Goal: Communication & Community: Answer question/provide support

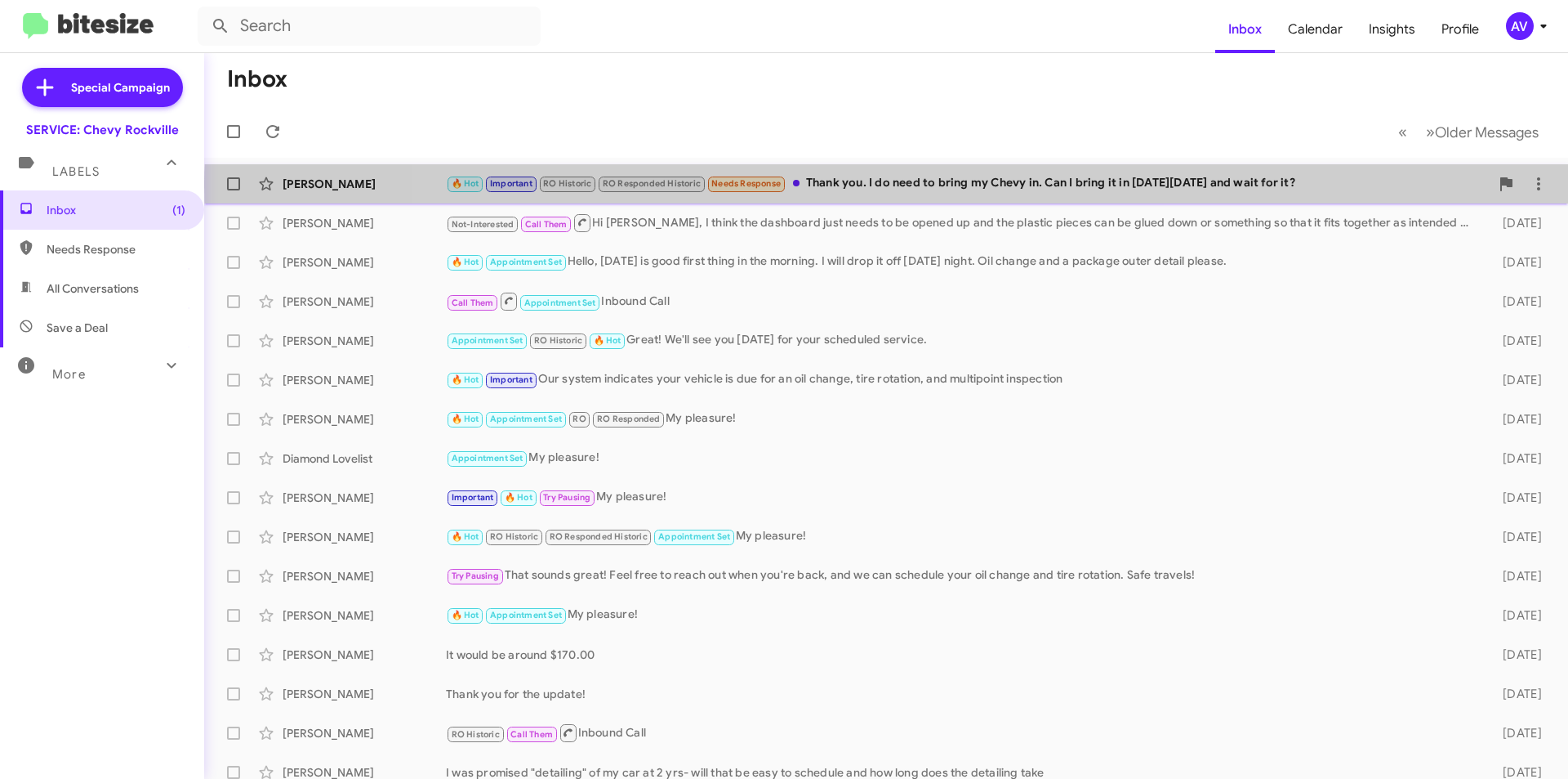
click at [1048, 186] on div "🔥 Hot Important RO Historic RO Responded Historic Needs Response Thank you. I d…" at bounding box center [967, 183] width 1043 height 19
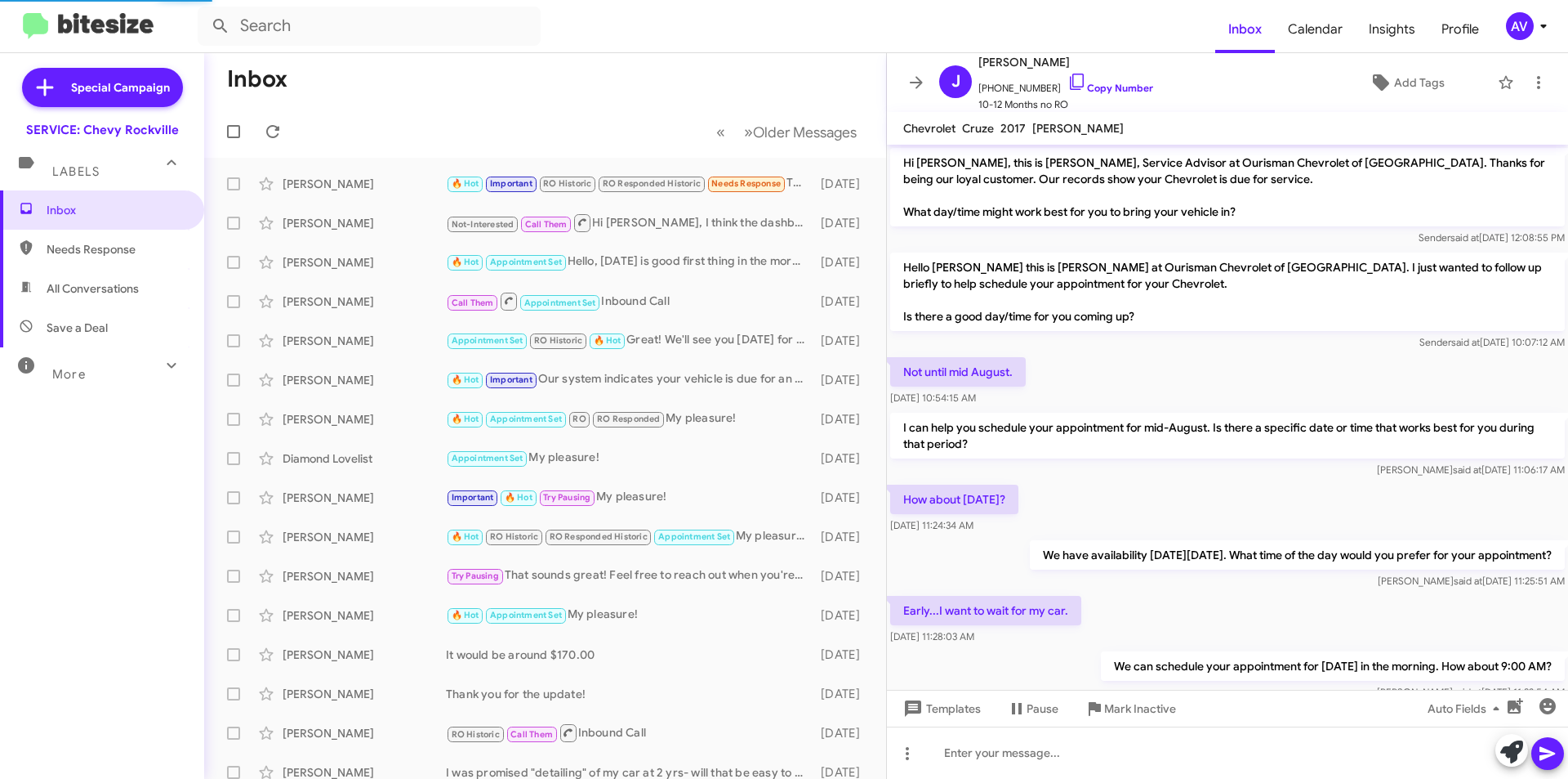
scroll to position [462, 0]
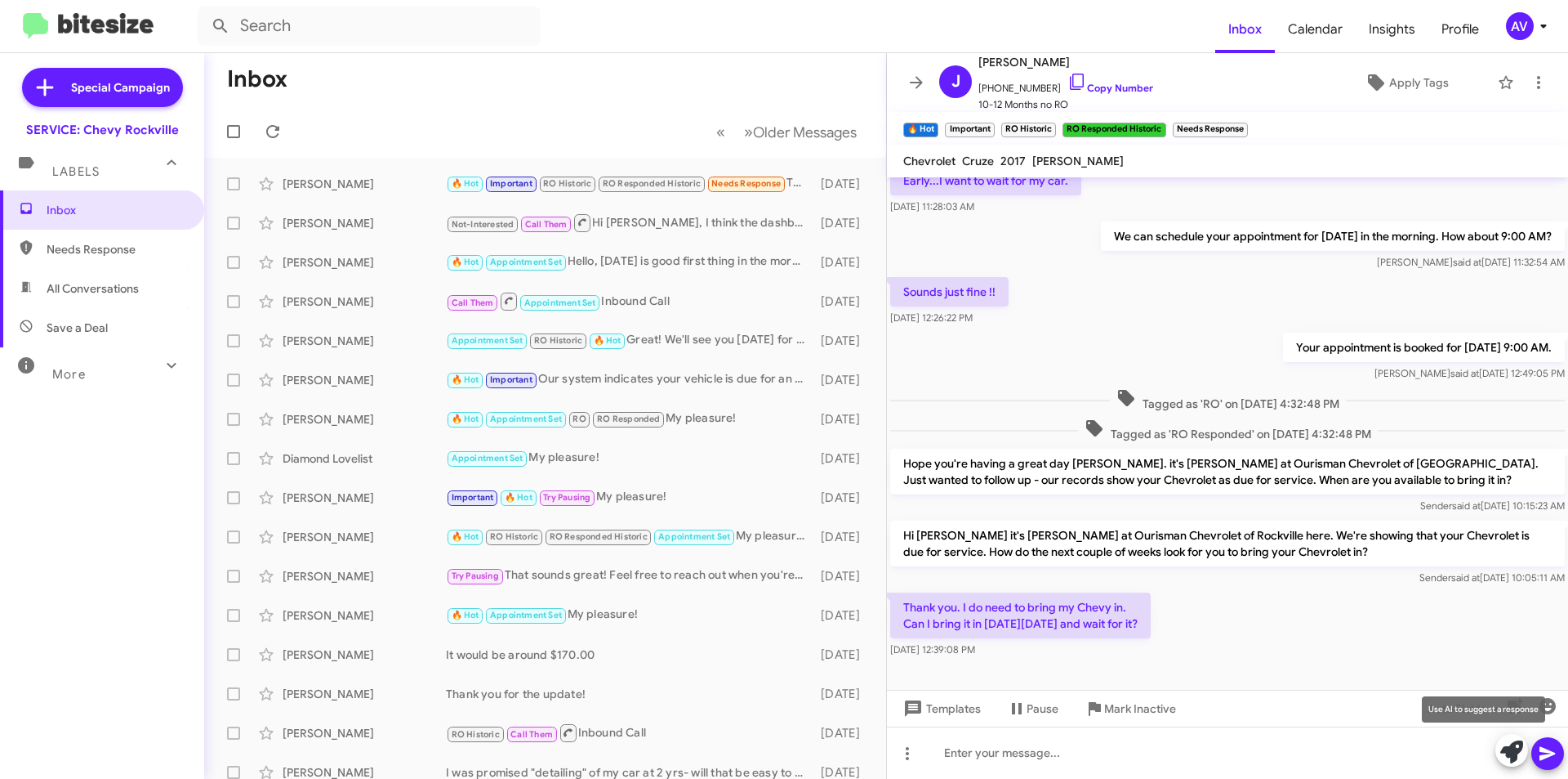
click at [1517, 760] on icon at bounding box center [1512, 752] width 23 height 23
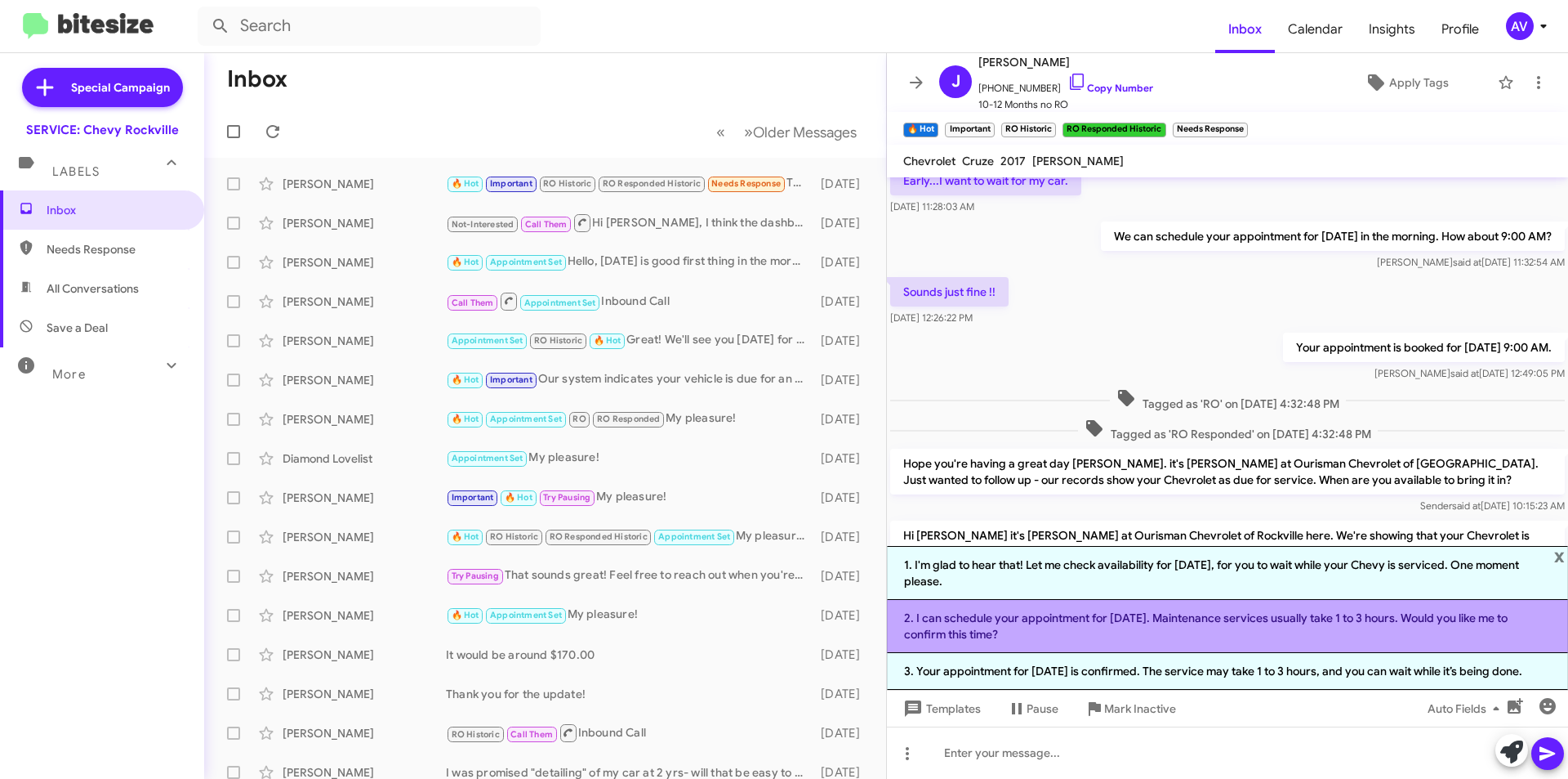
click at [1077, 624] on li "2. I can schedule your appointment for Wednesday, 8/13. Maintenance services us…" at bounding box center [1228, 626] width 681 height 53
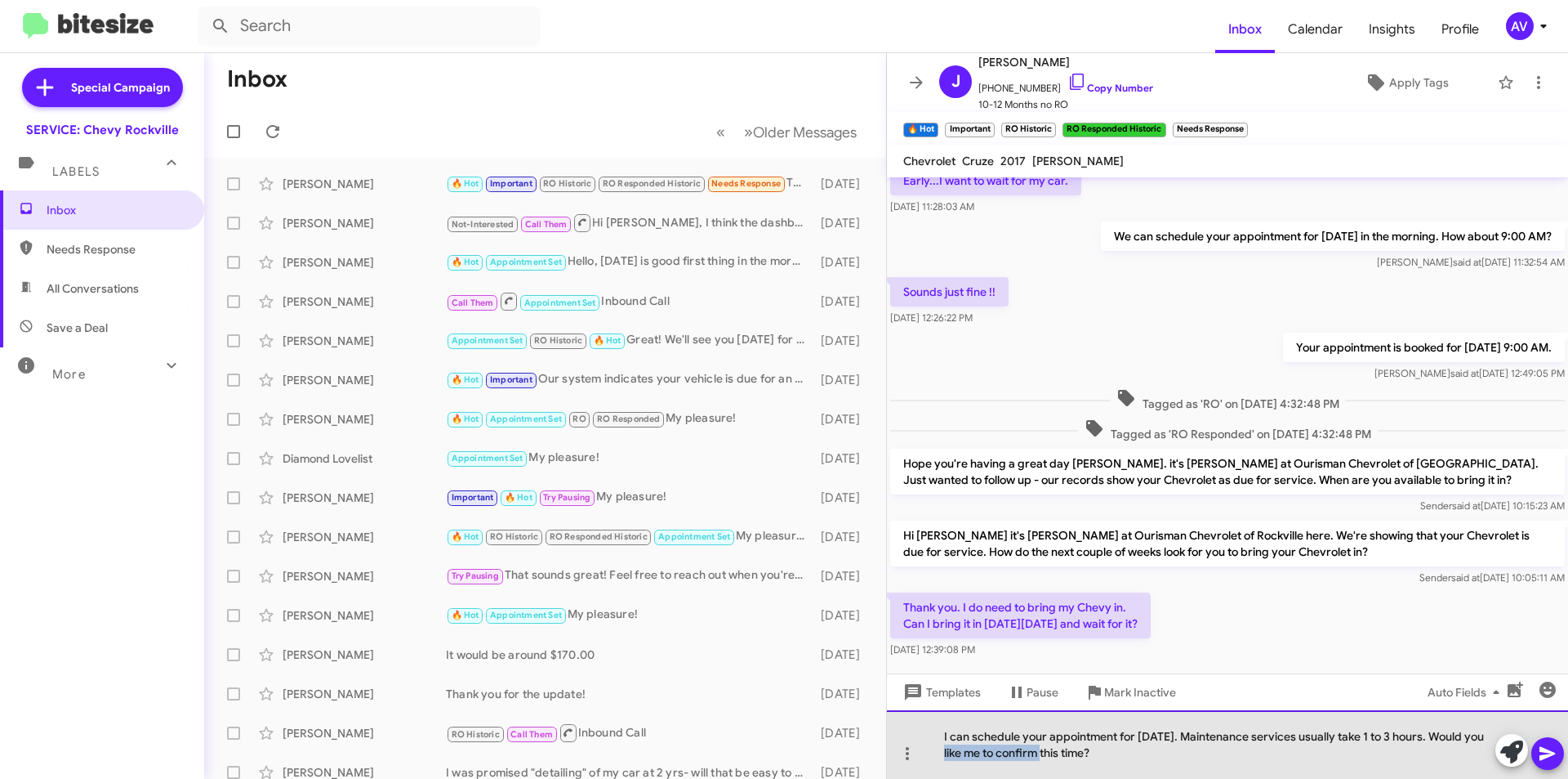
drag, startPoint x: 945, startPoint y: 752, endPoint x: 1046, endPoint y: 758, distance: 101.2
click at [1046, 758] on div "I can schedule your appointment for Wednesday, 8/13. Maintenance services usual…" at bounding box center [1228, 744] width 681 height 68
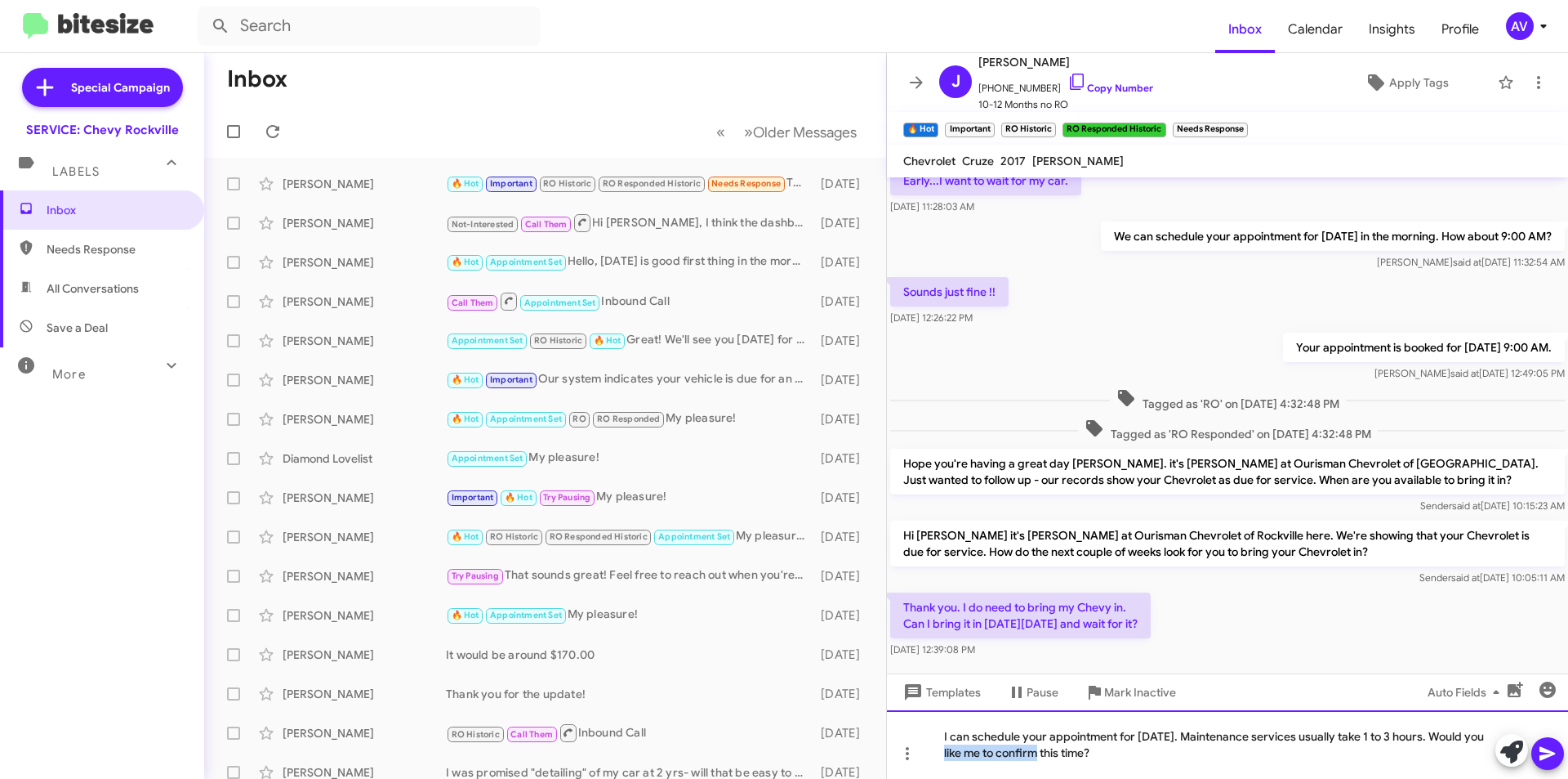
click at [1037, 763] on div "I can schedule your appointment for Wednesday, 8/13. Maintenance services usual…" at bounding box center [1228, 744] width 681 height 68
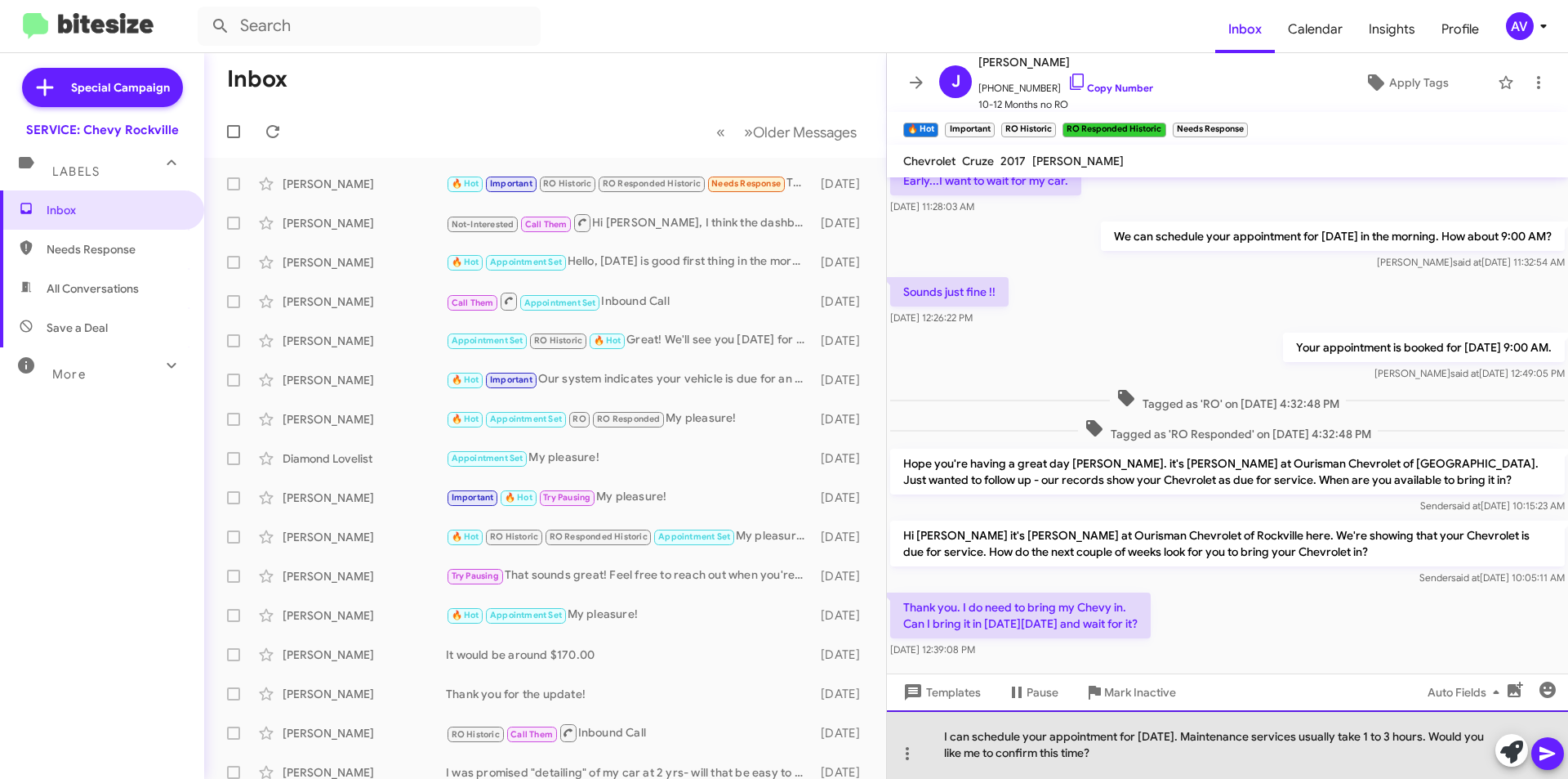
drag, startPoint x: 941, startPoint y: 757, endPoint x: 1190, endPoint y: 766, distance: 249.2
click at [1190, 766] on div "I can schedule your appointment for Wednesday, 8/13. Maintenance services usual…" at bounding box center [1228, 744] width 681 height 68
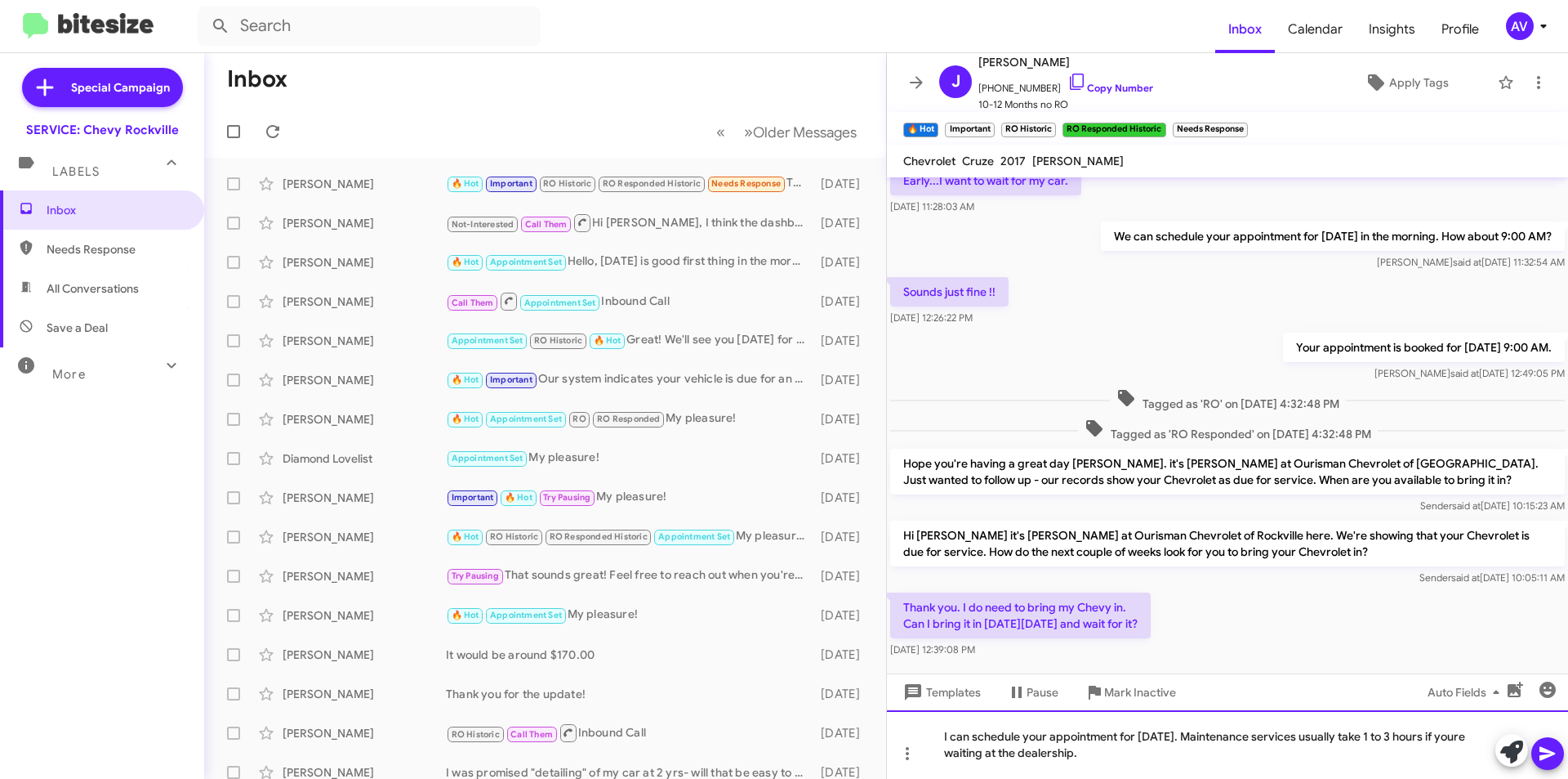
click at [963, 752] on div "I can schedule your appointment for Wednesday, 8/13. Maintenance services usual…" at bounding box center [1228, 744] width 681 height 68
click at [1142, 749] on div "I can schedule your appointment for Wednesday, 8/13. Maintenance services usual…" at bounding box center [1228, 744] width 681 height 68
click at [1542, 755] on icon at bounding box center [1547, 753] width 16 height 14
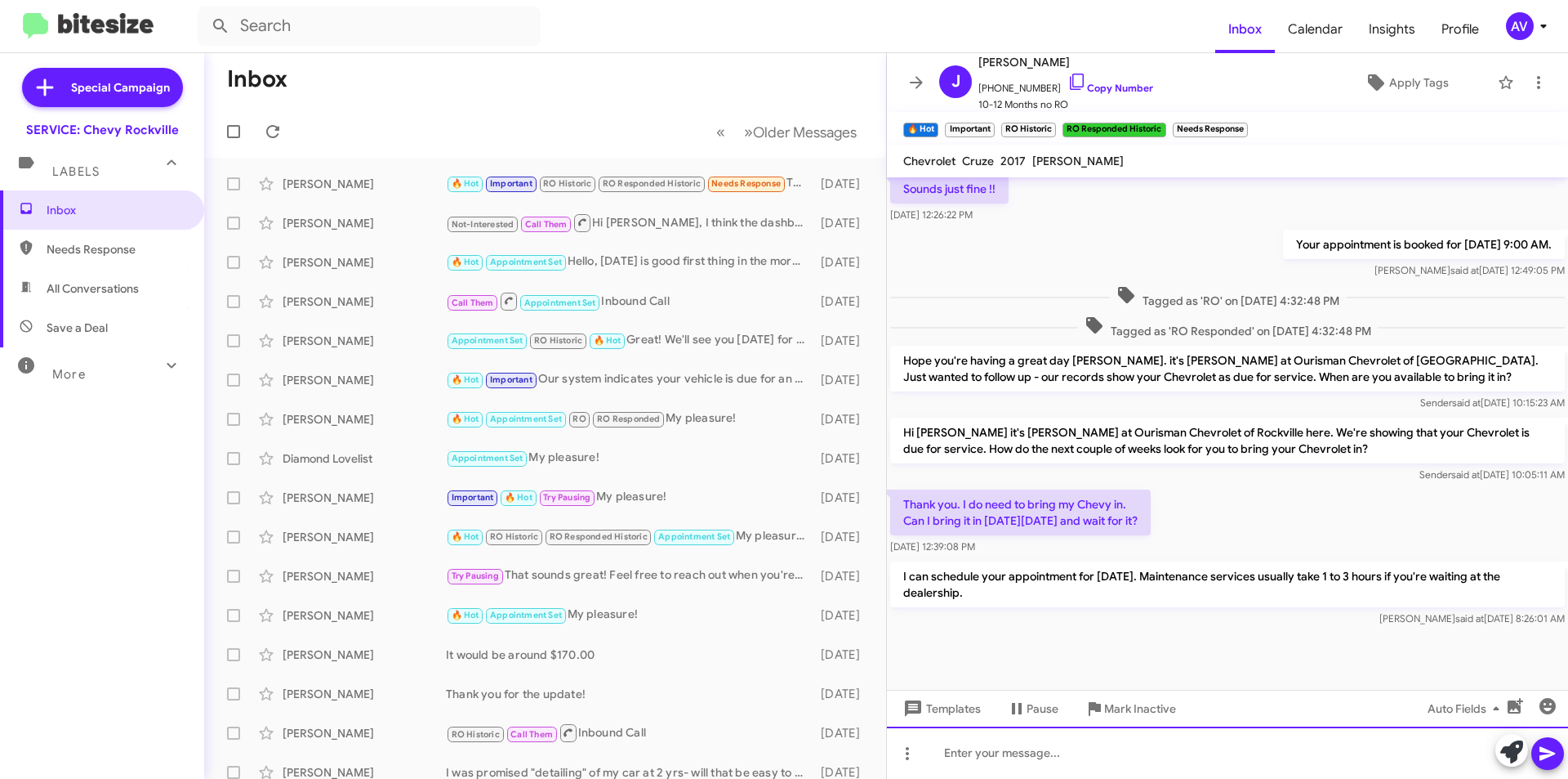
scroll to position [571, 0]
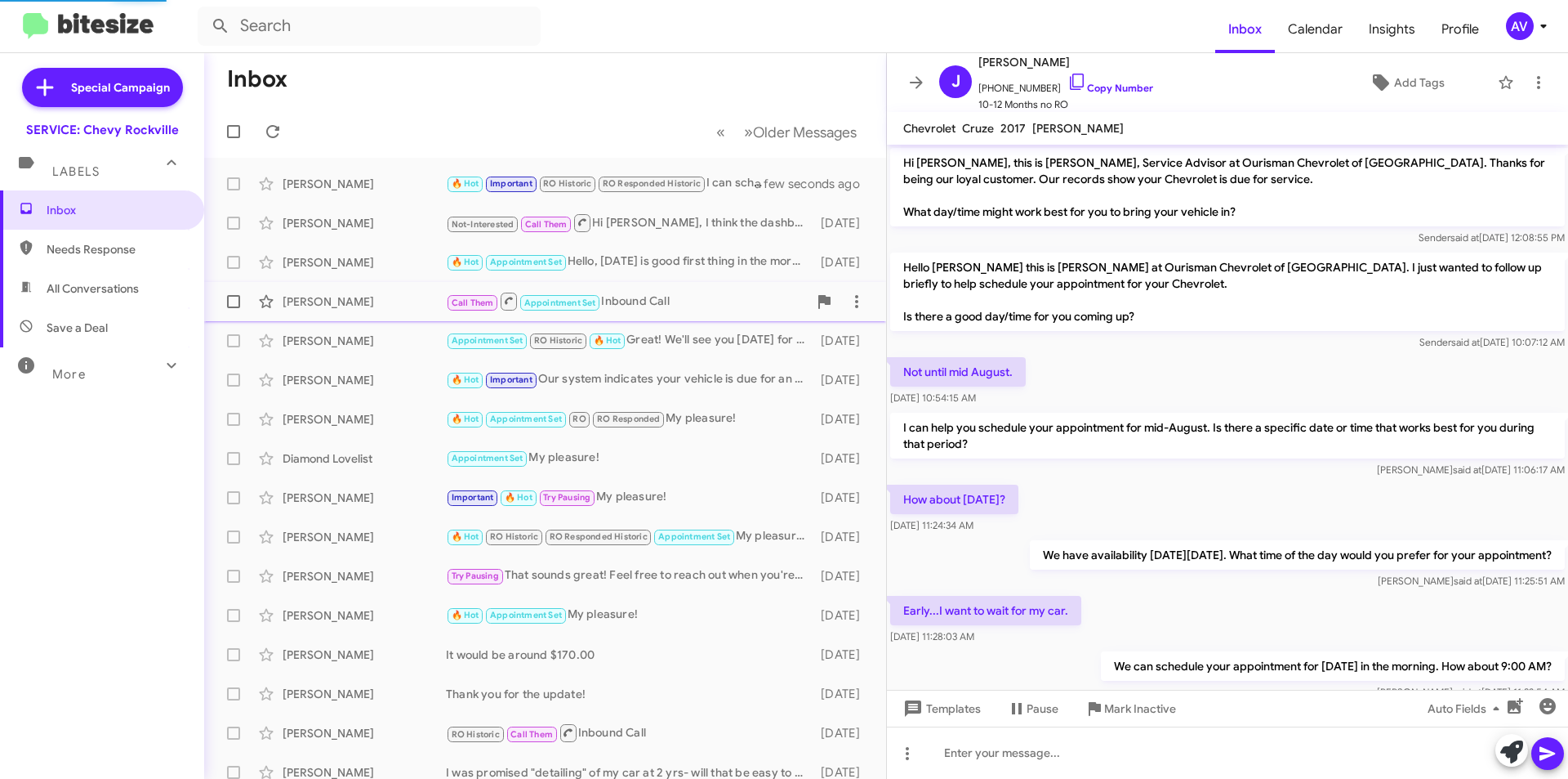
scroll to position [506, 0]
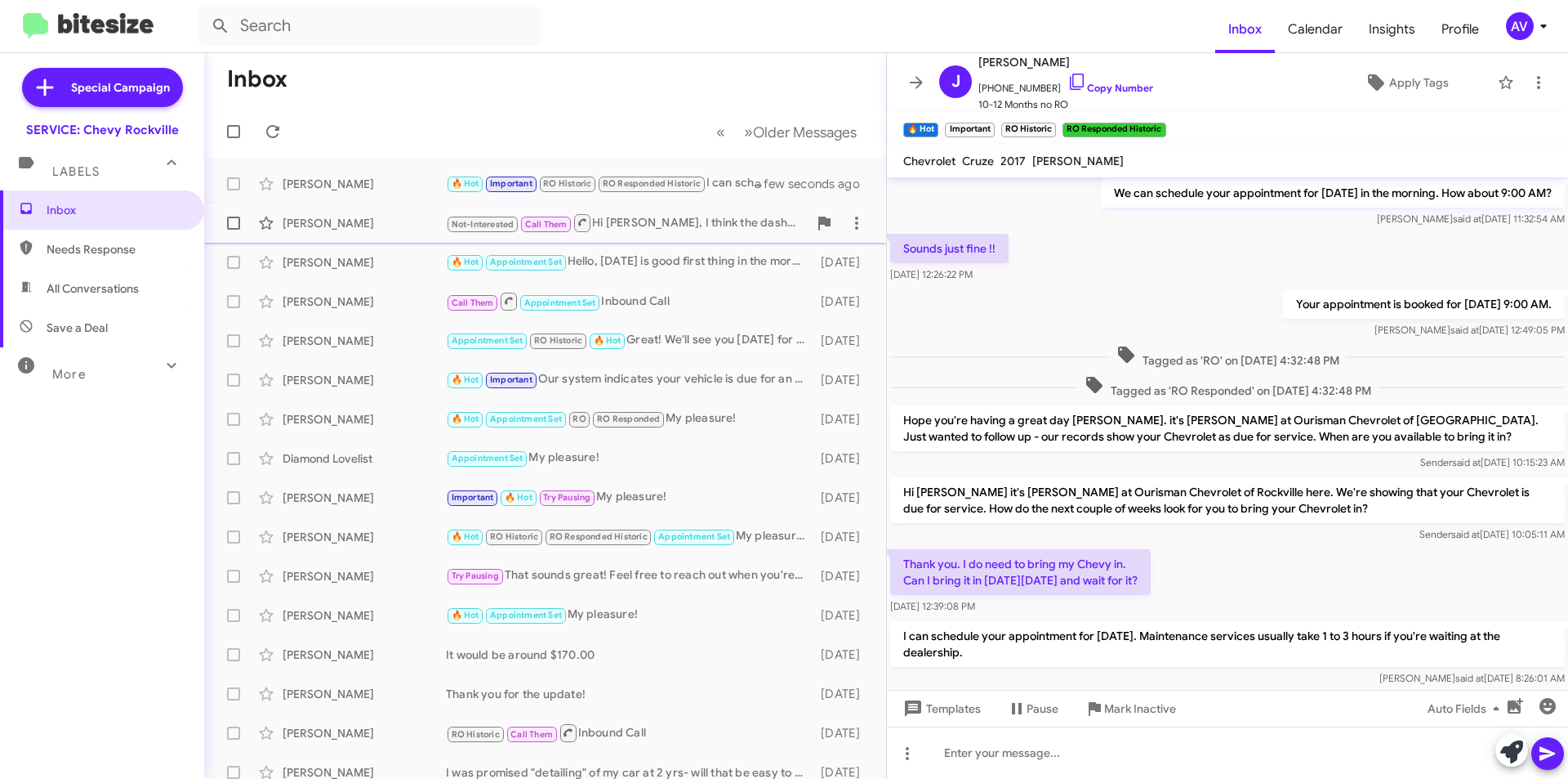
click at [761, 235] on div "Erica Sondergaard Not-Interested Call Them Hi Sammy, I think the dashboard just…" at bounding box center [545, 223] width 656 height 33
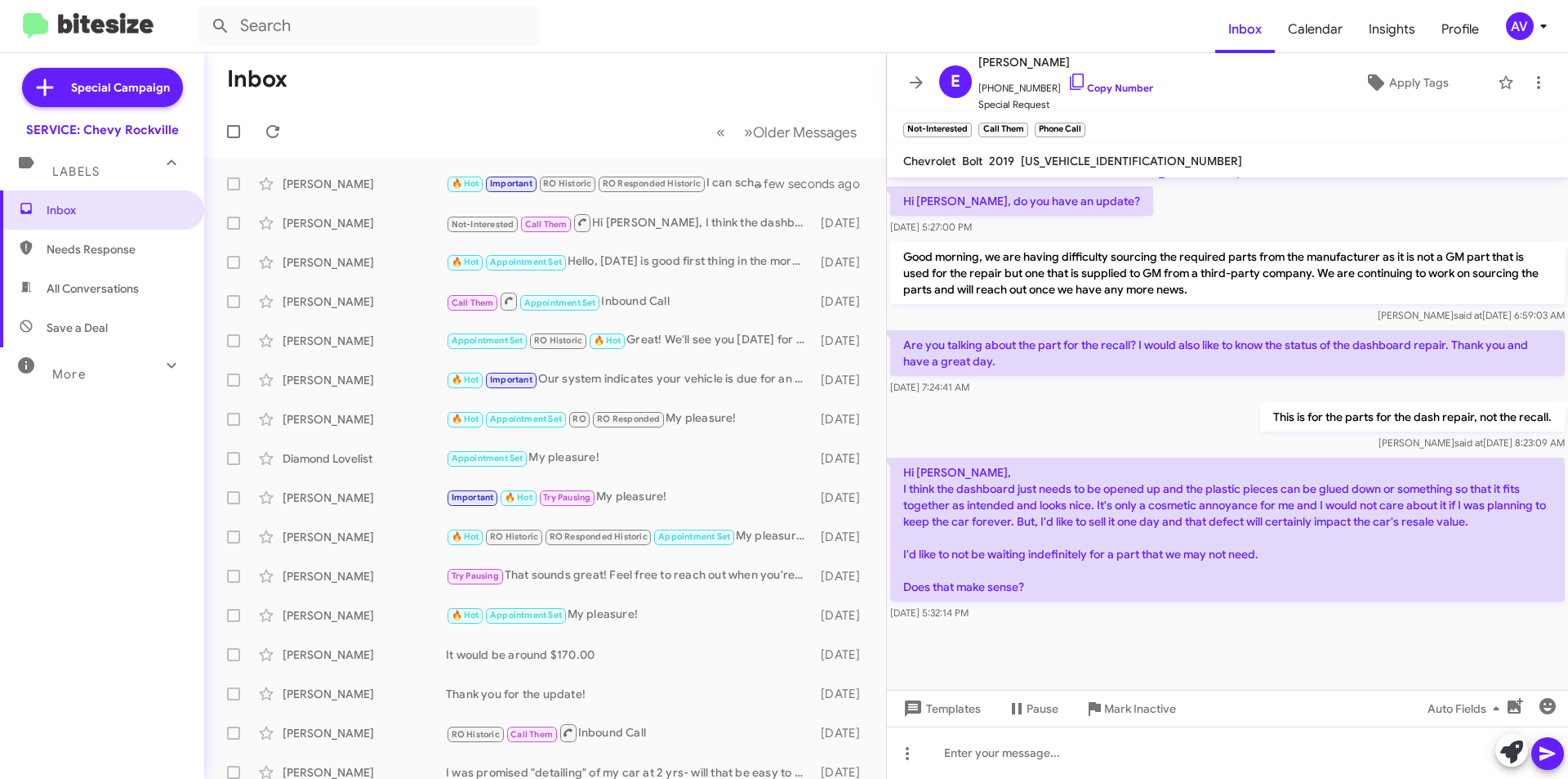
scroll to position [958, 0]
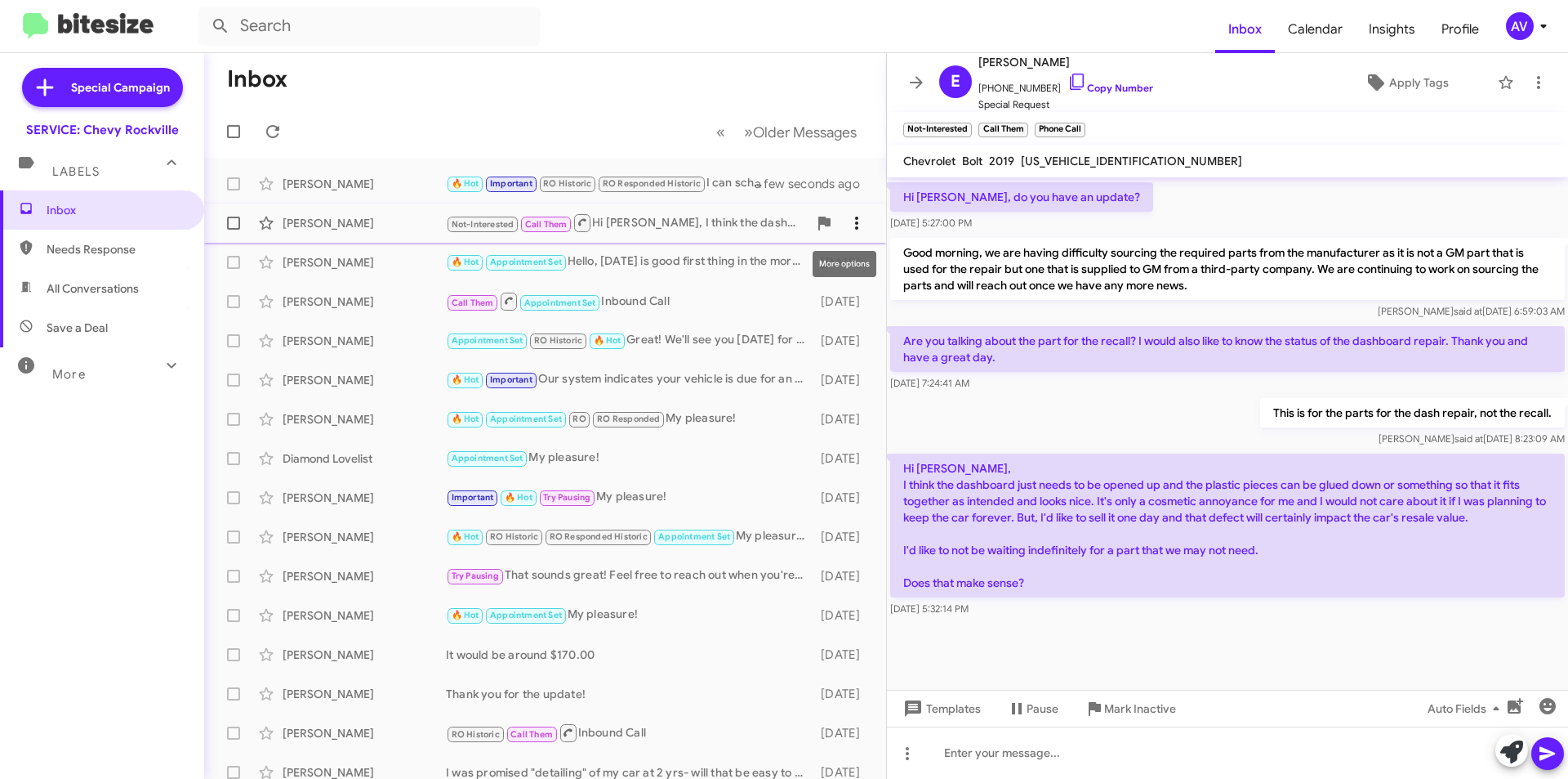
click at [851, 221] on icon at bounding box center [857, 223] width 20 height 20
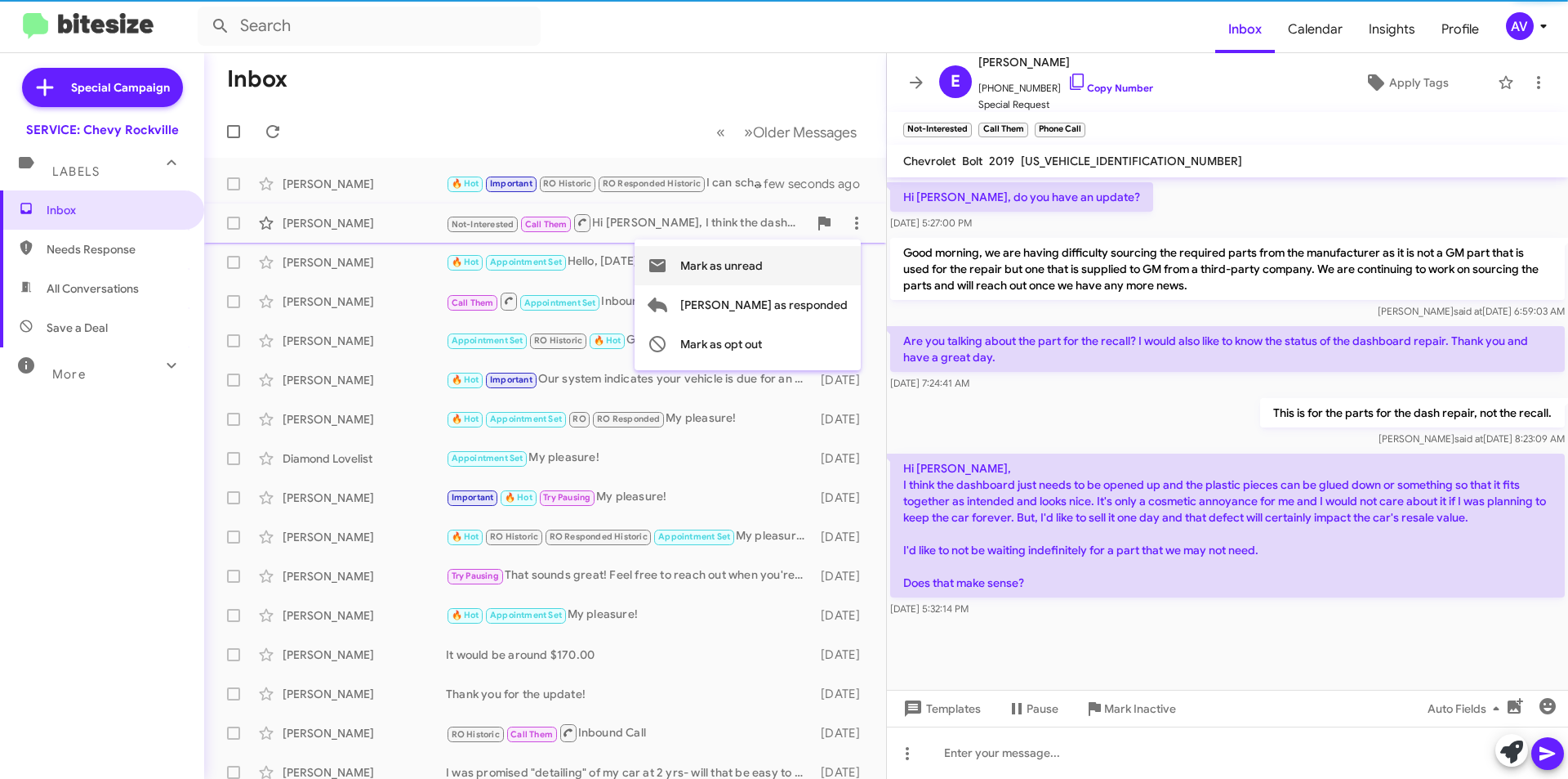
click at [848, 262] on button "Mark as unread" at bounding box center [747, 266] width 226 height 39
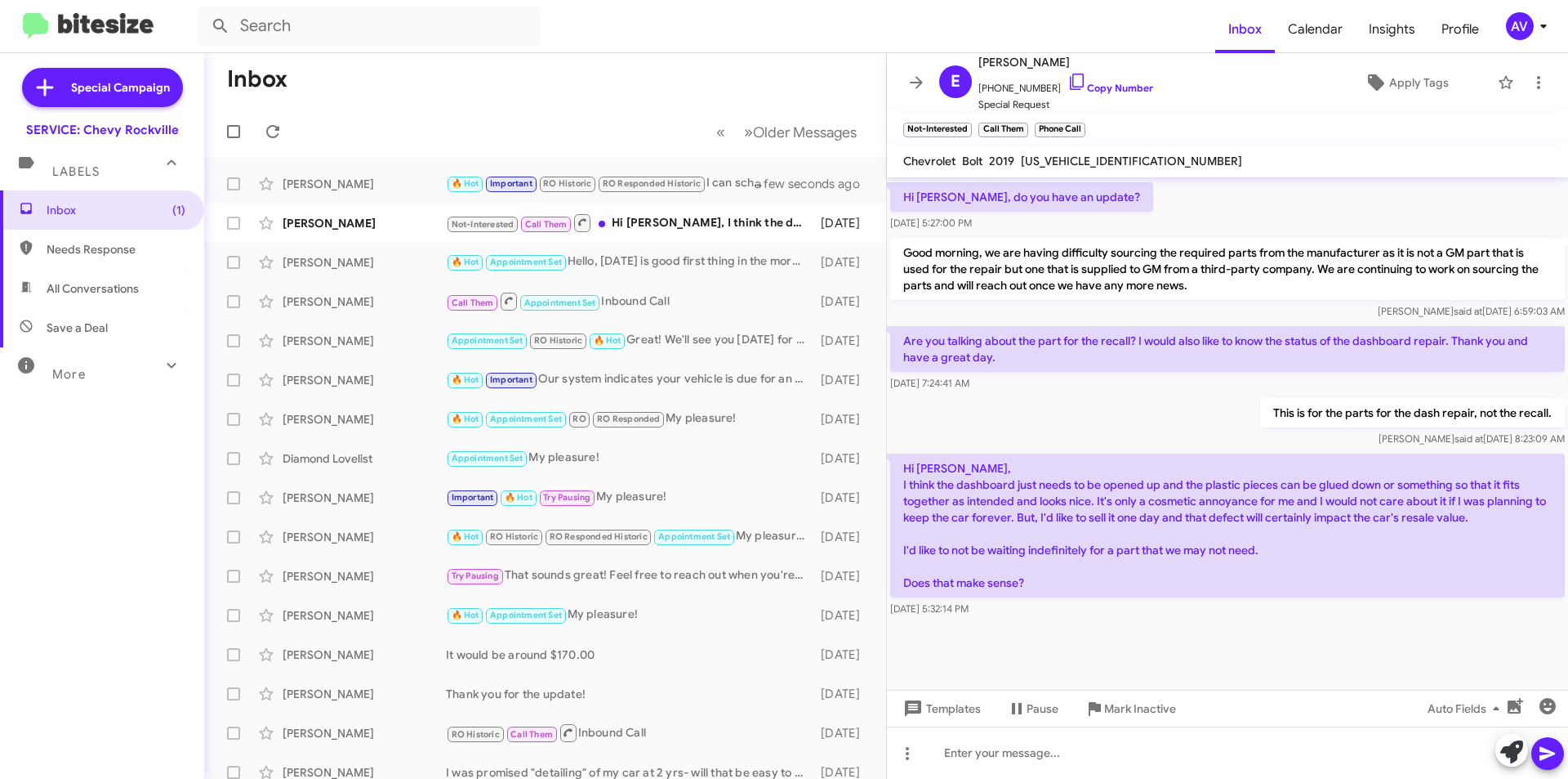
click at [1536, 26] on icon at bounding box center [1543, 26] width 20 height 20
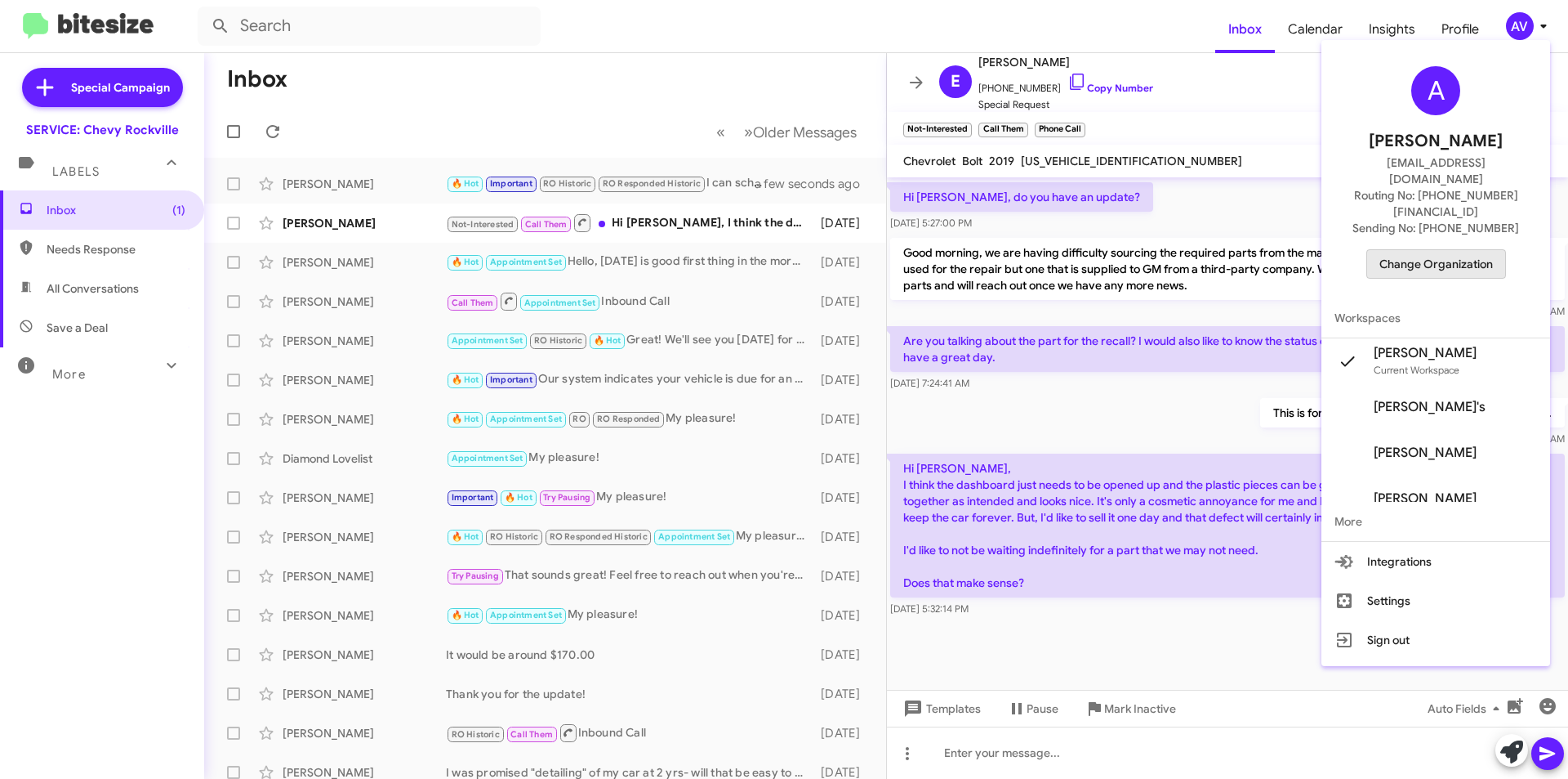
click at [1471, 250] on span "Change Organization" at bounding box center [1436, 264] width 113 height 28
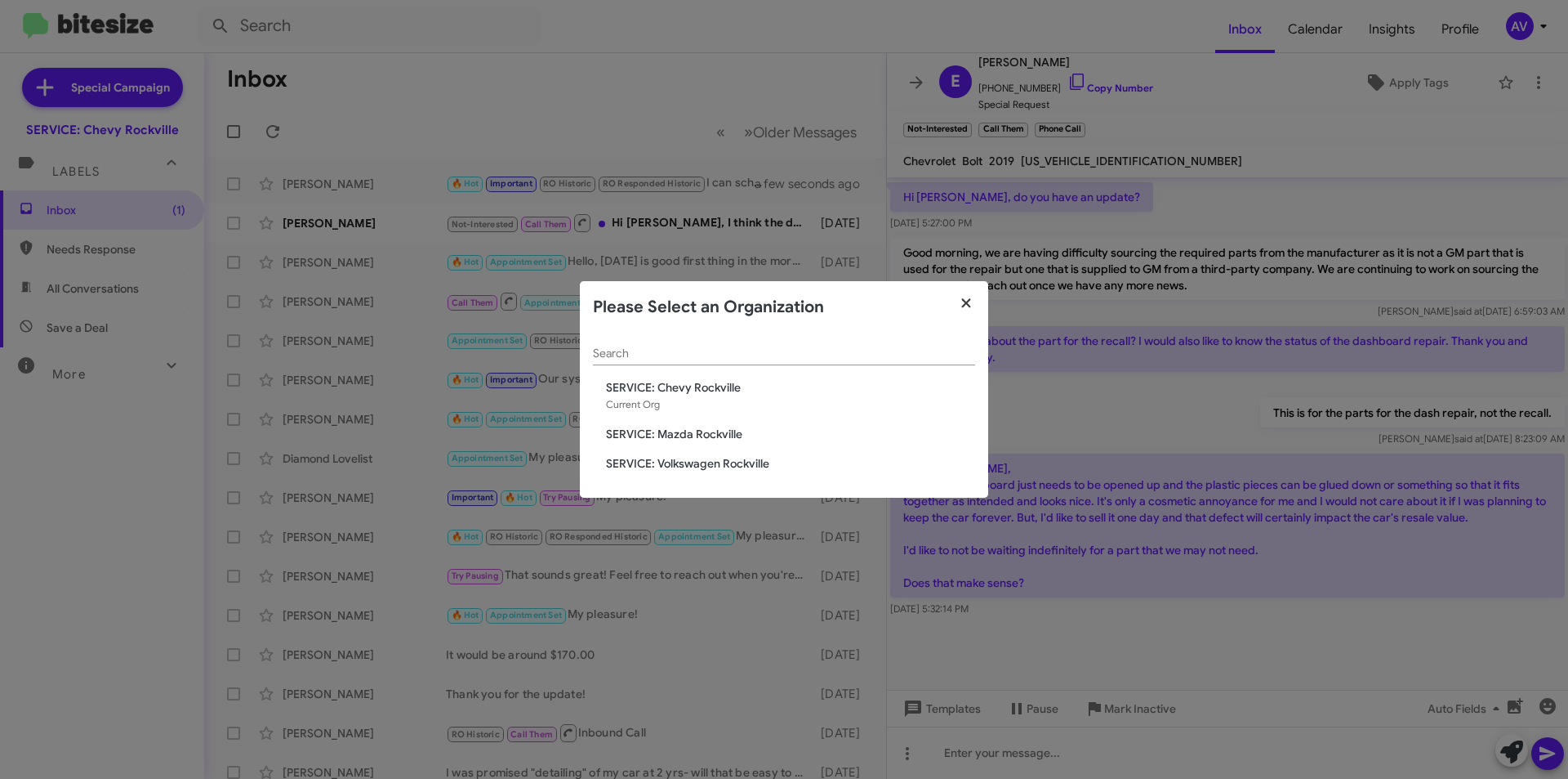
click at [964, 296] on icon "button" at bounding box center [966, 304] width 19 height 15
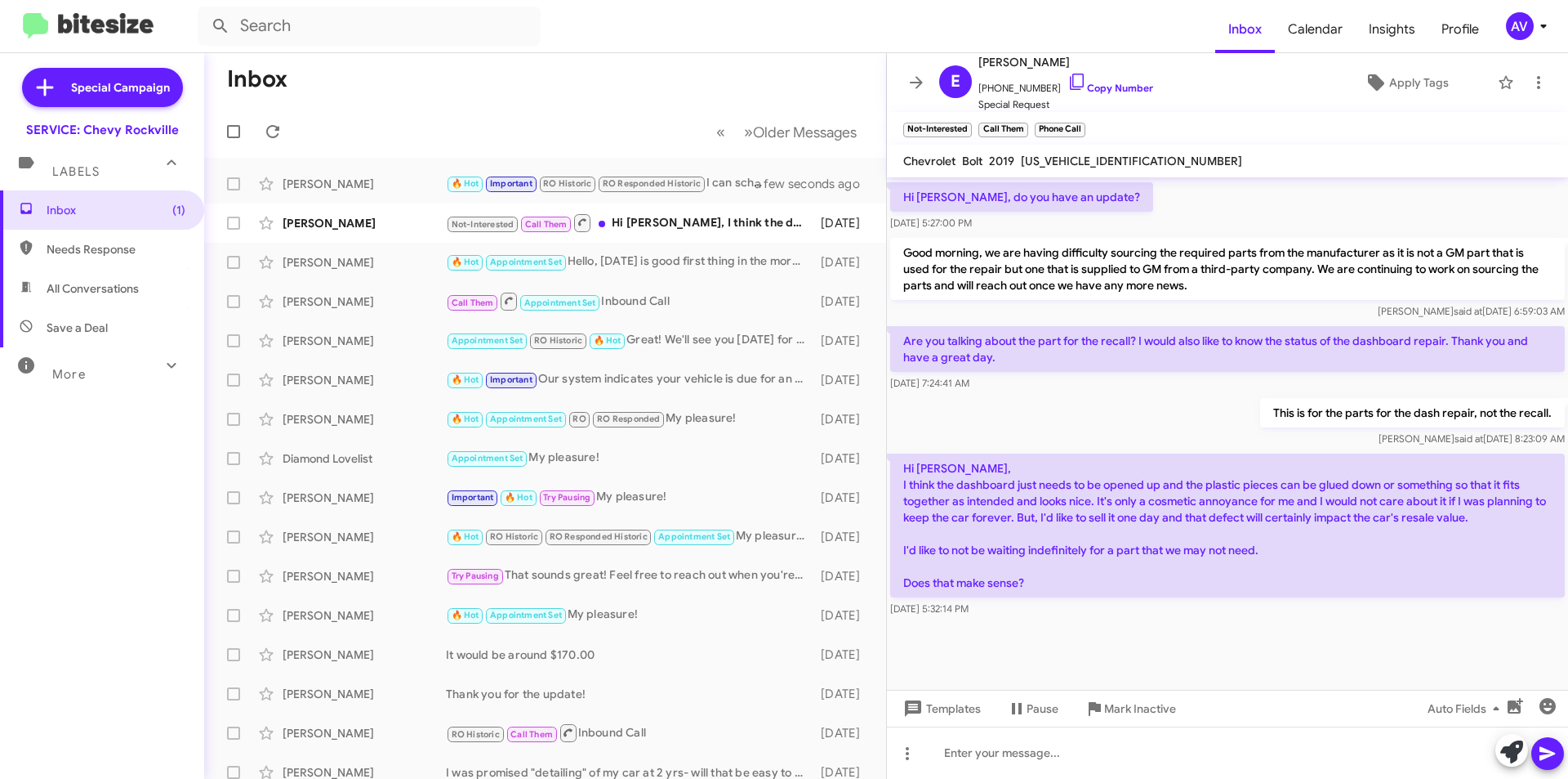
click at [762, 268] on div "🔥 Hot Appointment Set Hello, Monday 8/11 is good first thing in the morning. I …" at bounding box center [629, 262] width 367 height 19
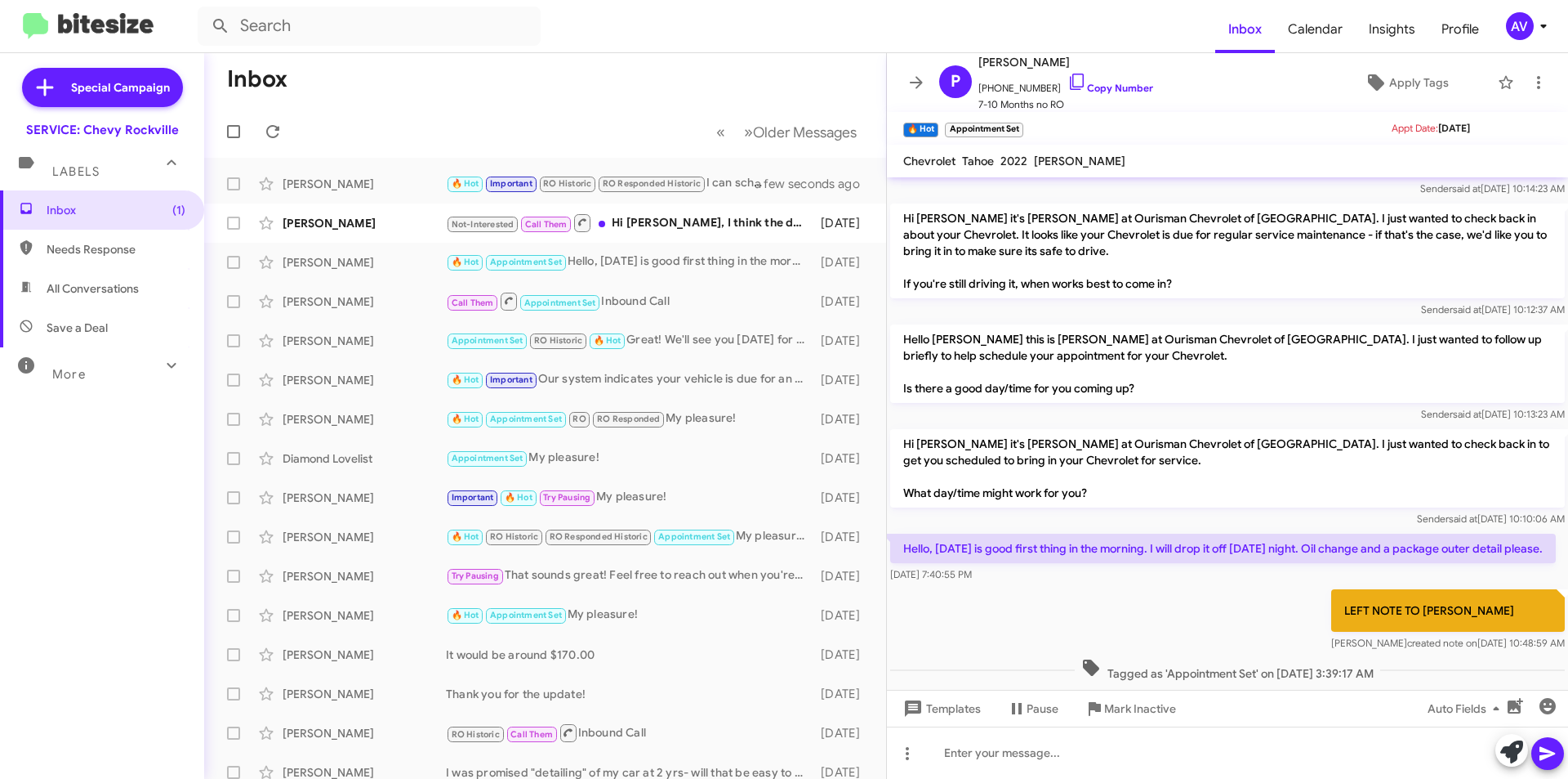
scroll to position [197, 0]
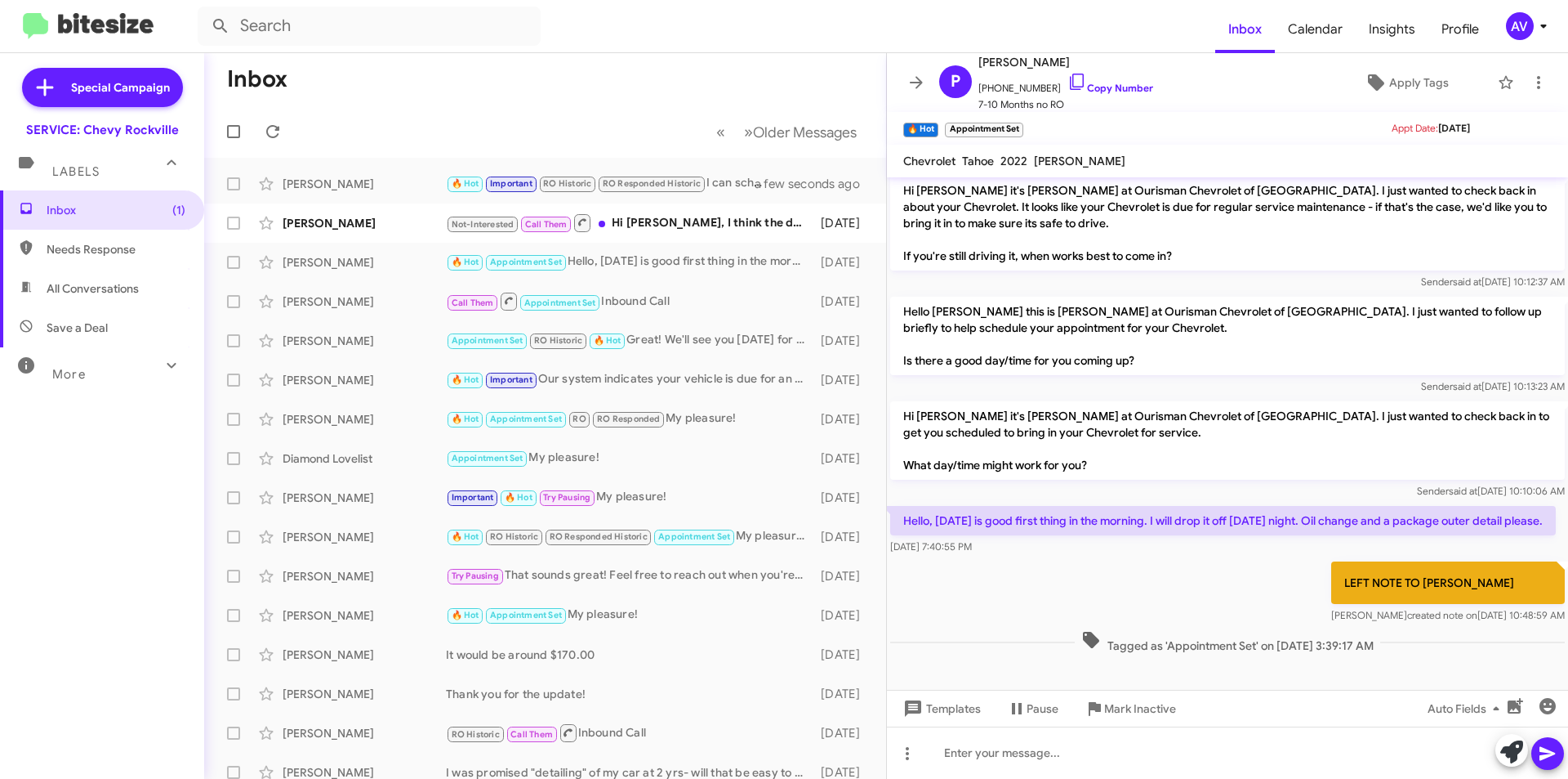
click at [1514, 26] on div "AV" at bounding box center [1520, 26] width 28 height 28
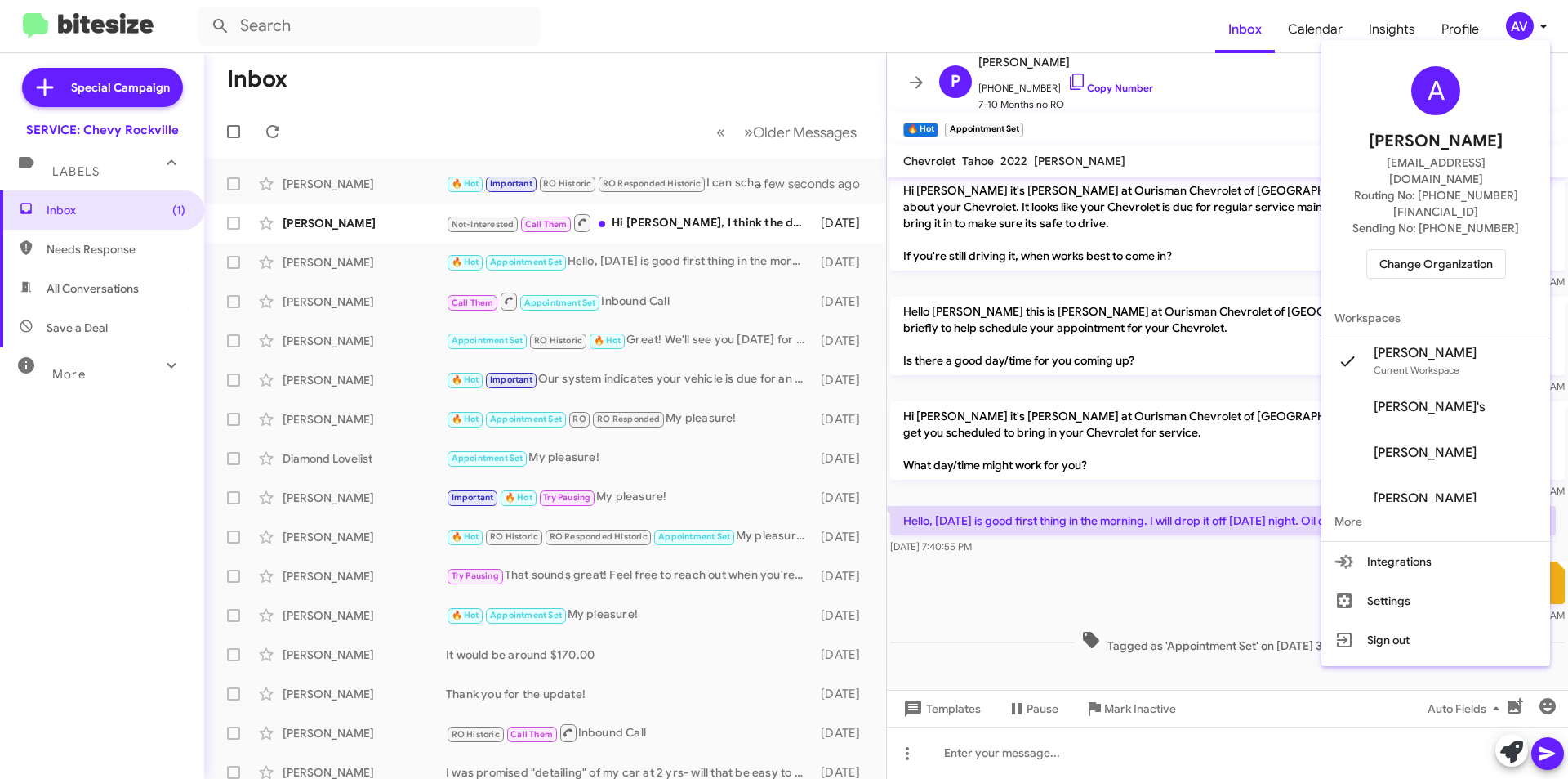
click at [1422, 250] on span "Change Organization" at bounding box center [1436, 264] width 113 height 28
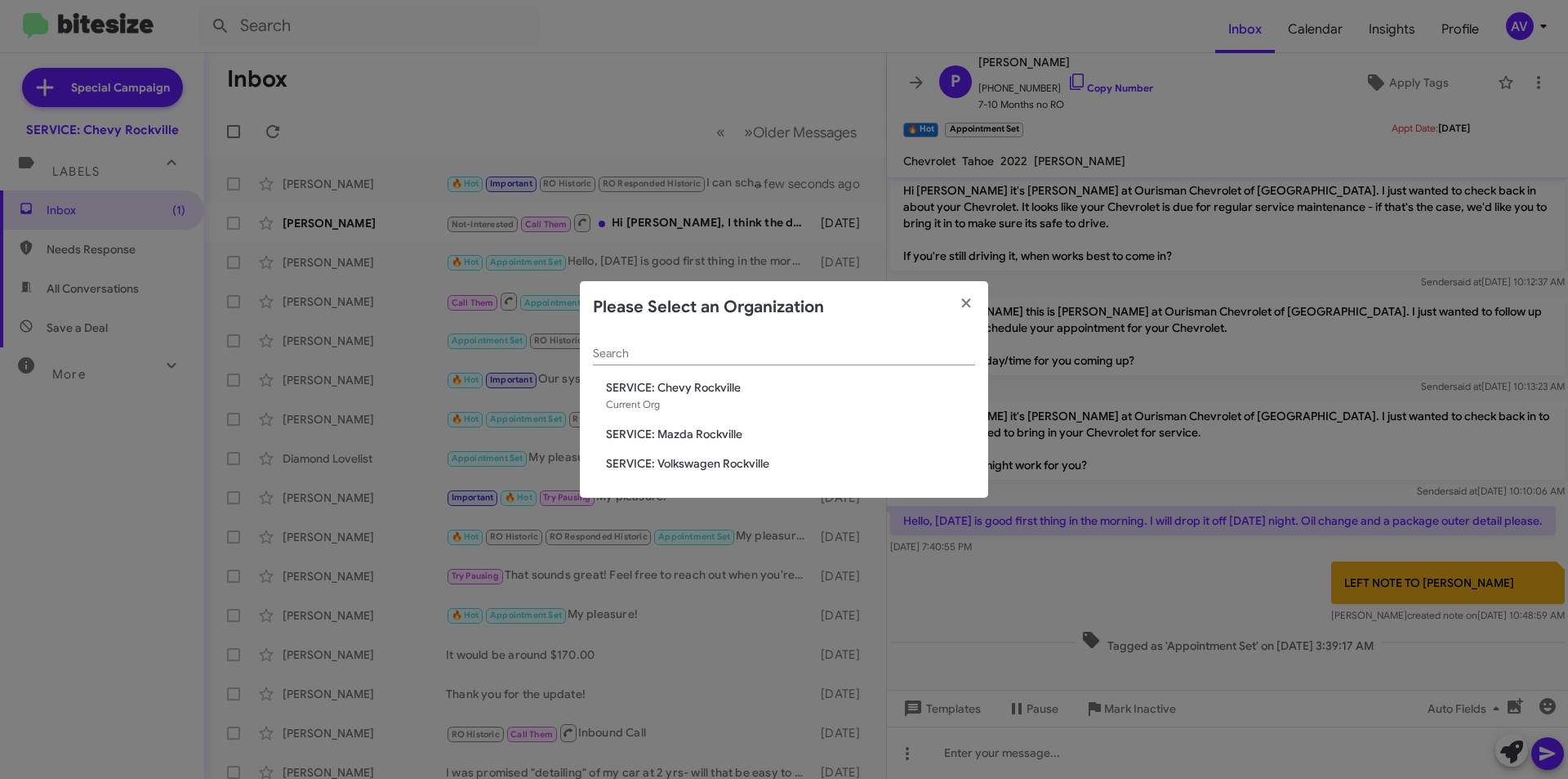
click at [715, 431] on span "SERVICE: Mazda Rockville" at bounding box center [790, 434] width 369 height 16
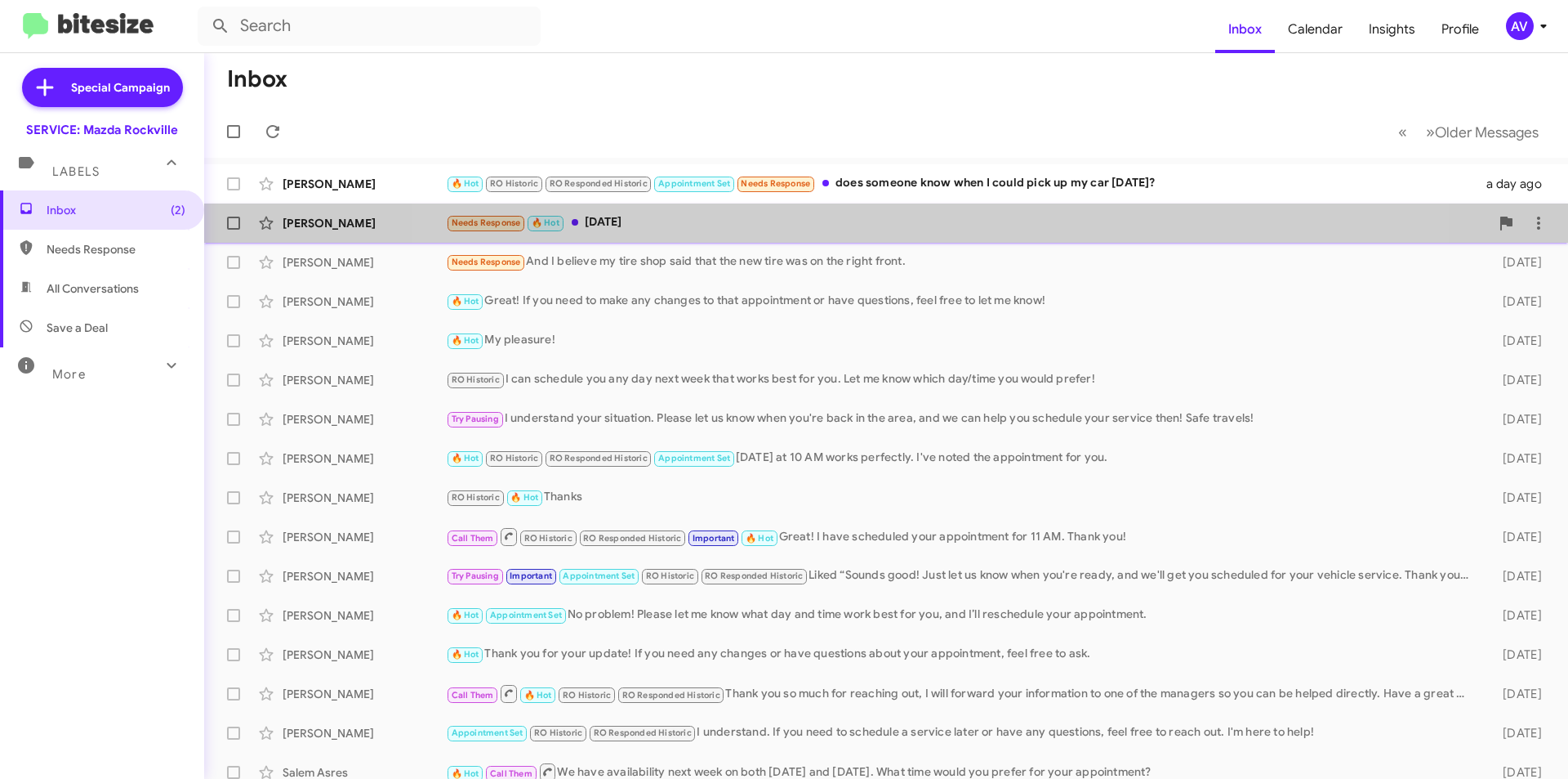
click at [912, 228] on div "Needs Response 🔥 Hot [DATE]" at bounding box center [967, 222] width 1043 height 19
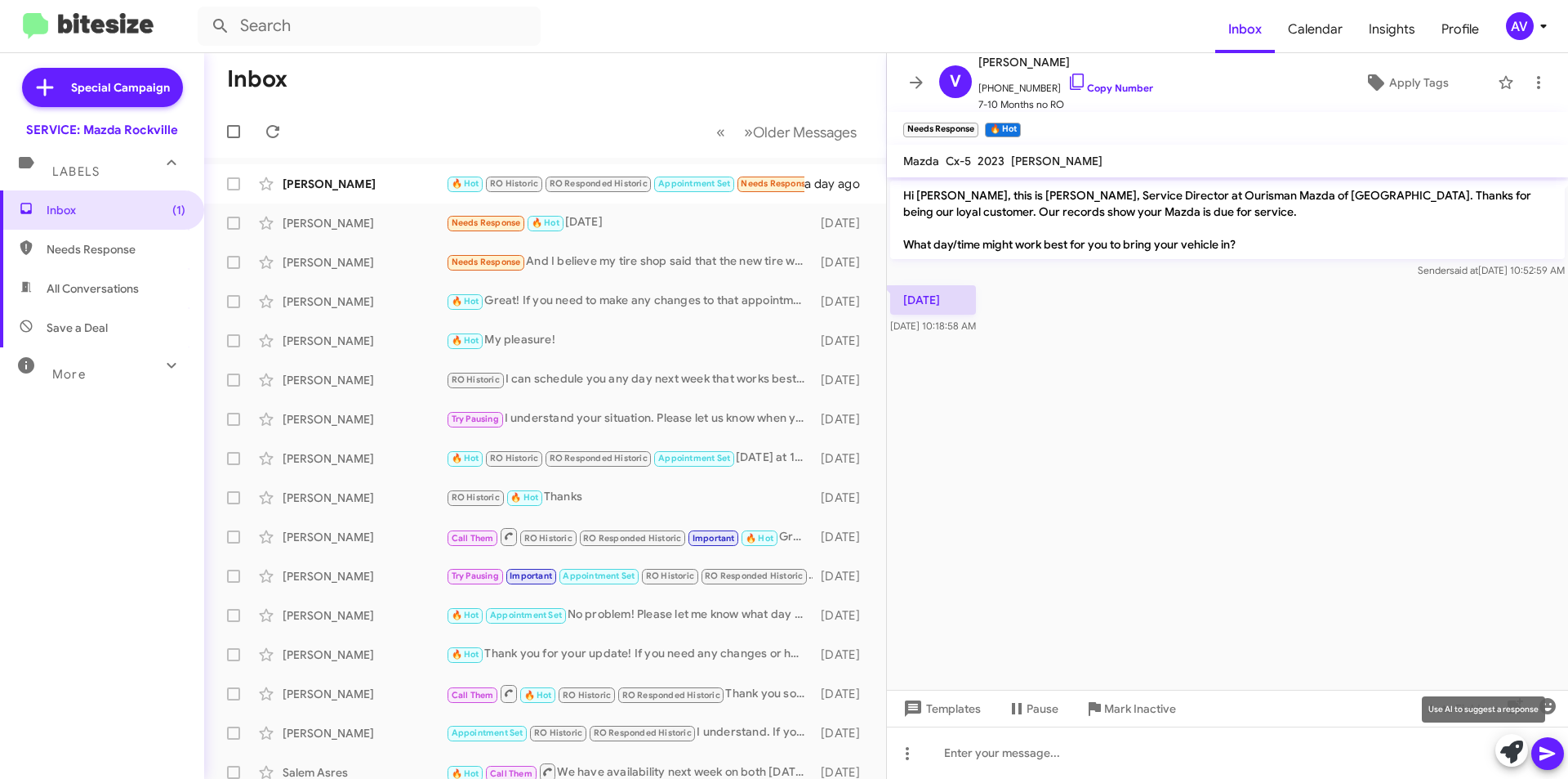
click at [1503, 746] on icon at bounding box center [1512, 752] width 23 height 23
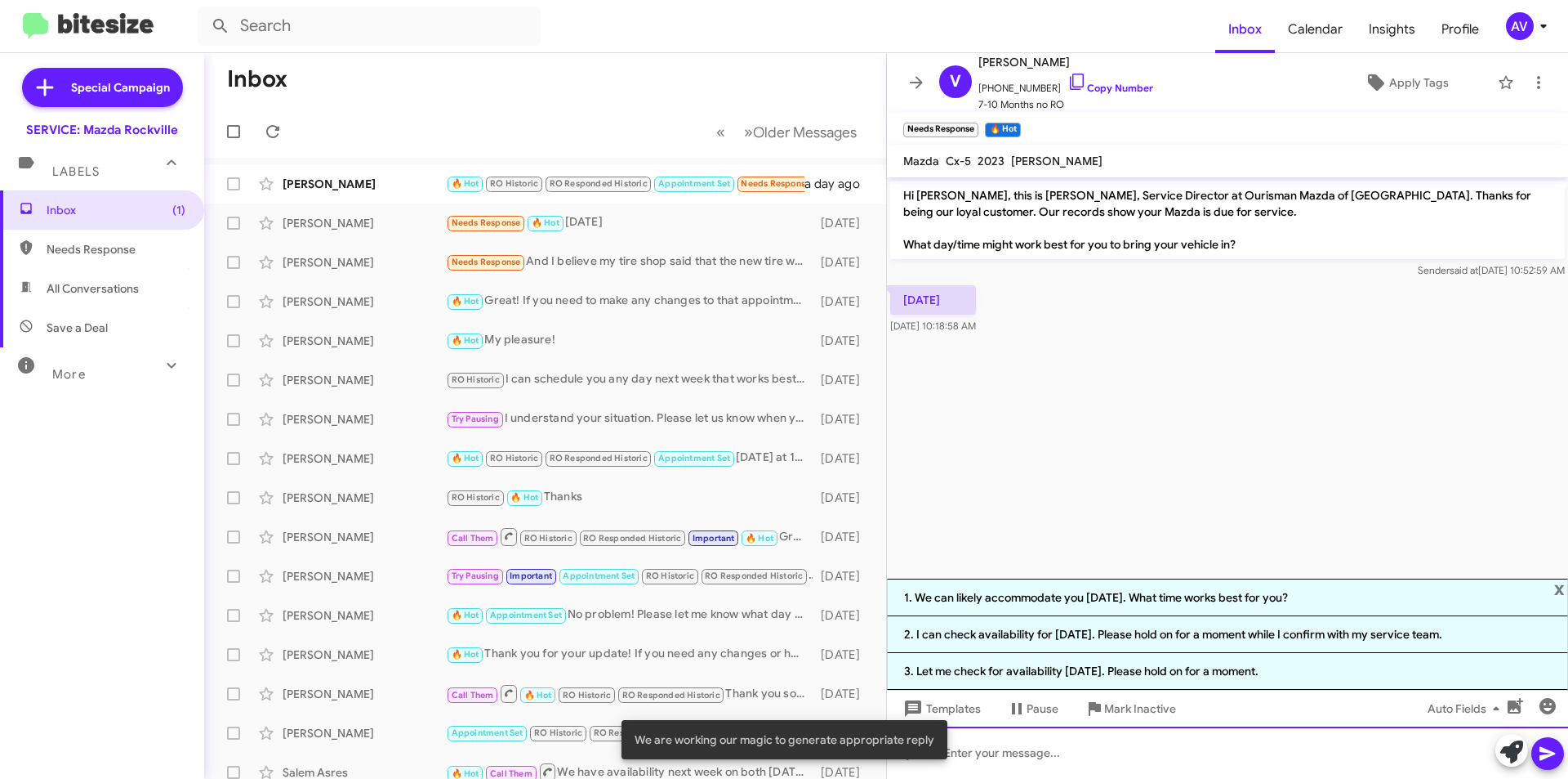
click at [1077, 755] on div at bounding box center [1228, 753] width 681 height 53
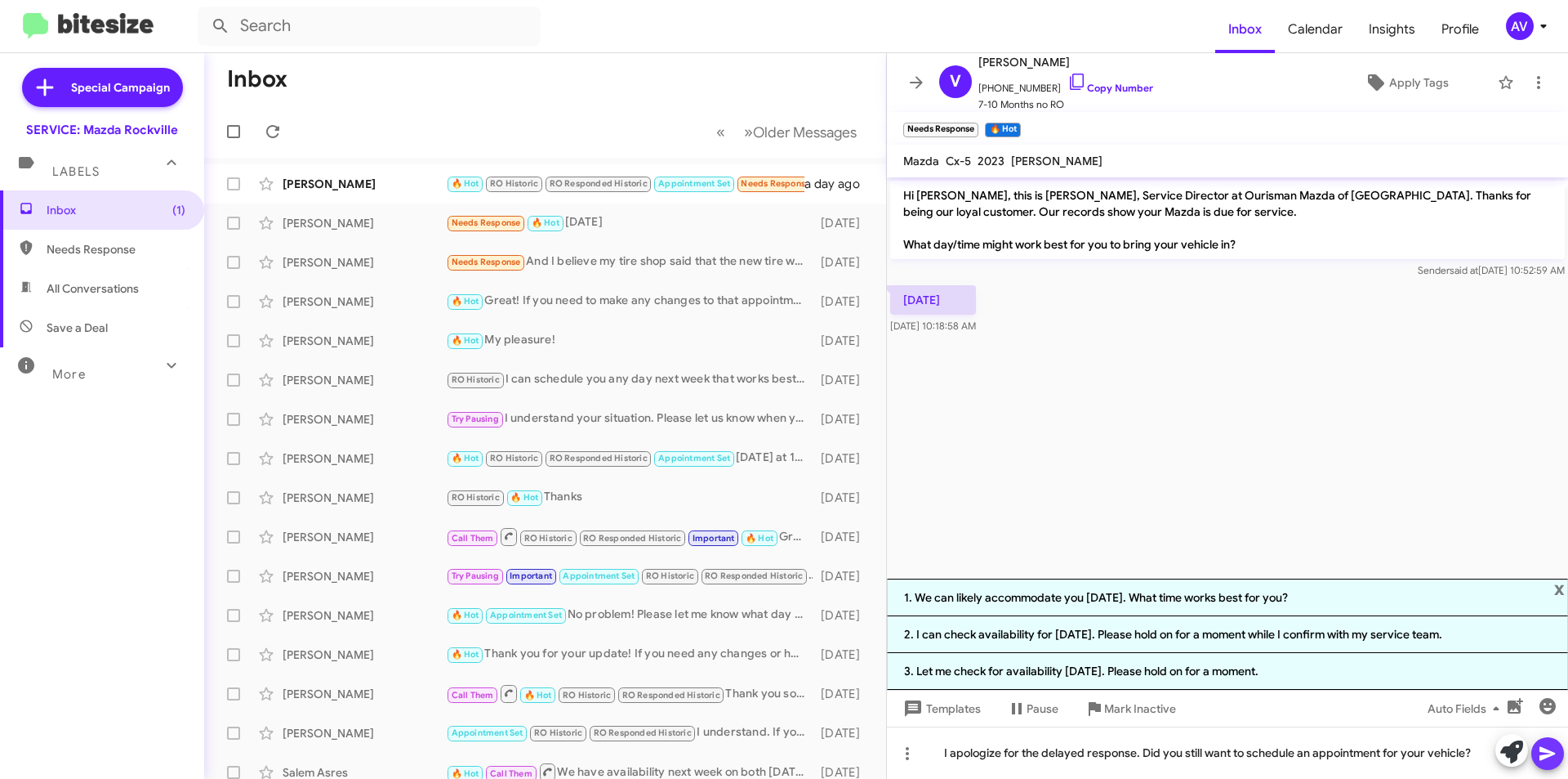
click at [1554, 759] on icon at bounding box center [1547, 753] width 20 height 20
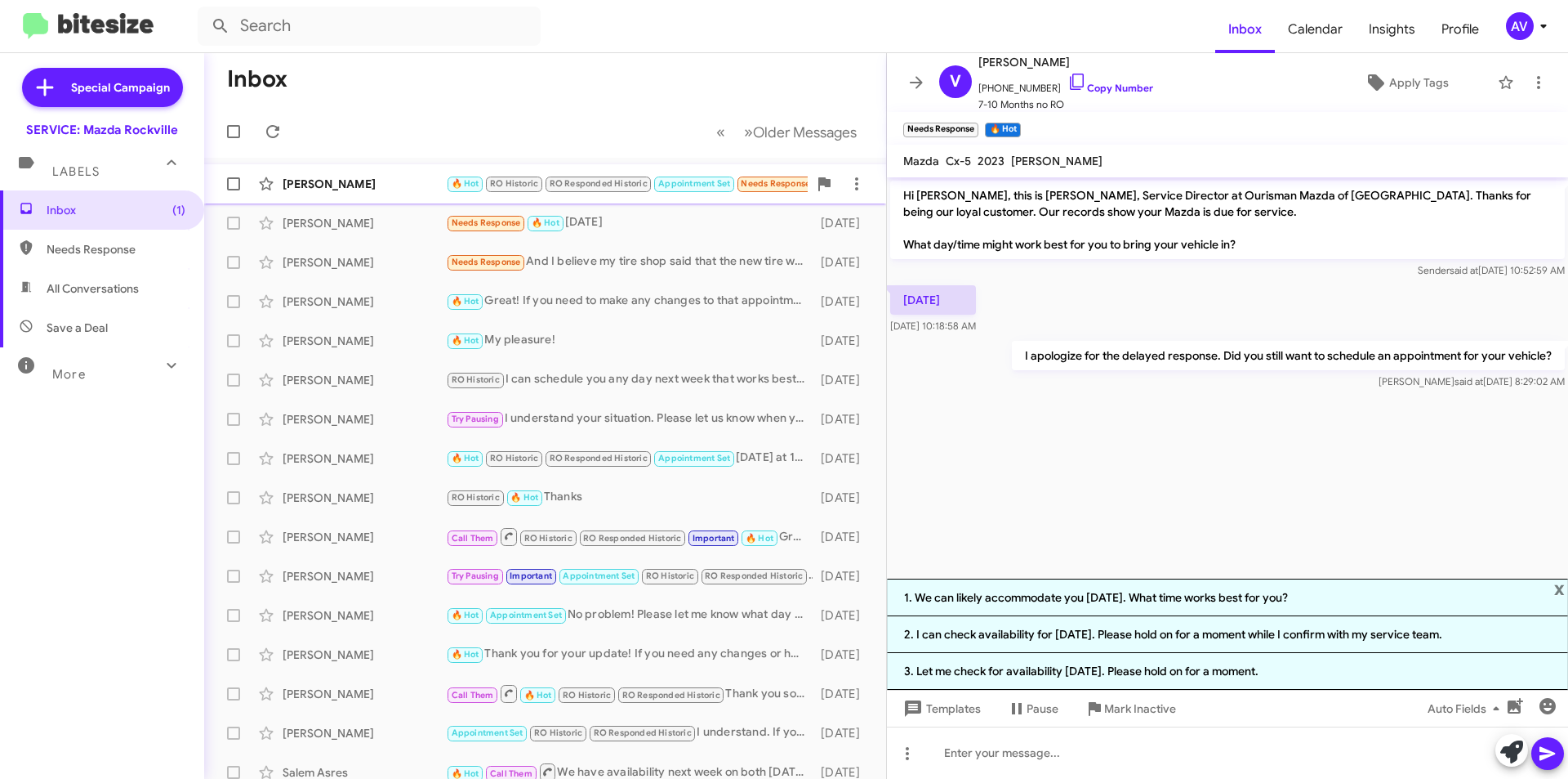
click at [357, 179] on div "[PERSON_NAME]" at bounding box center [364, 184] width 164 height 16
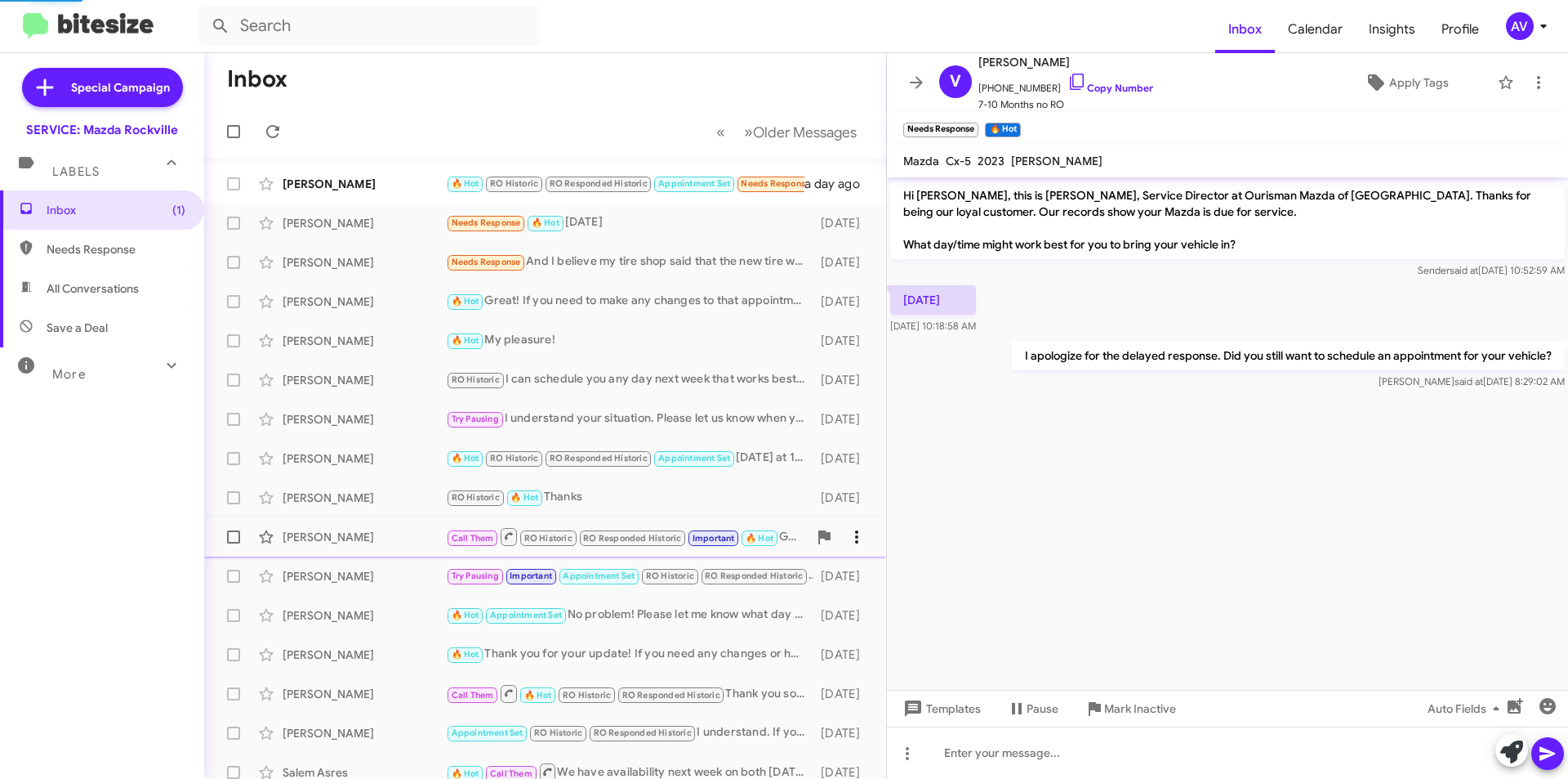
scroll to position [600, 0]
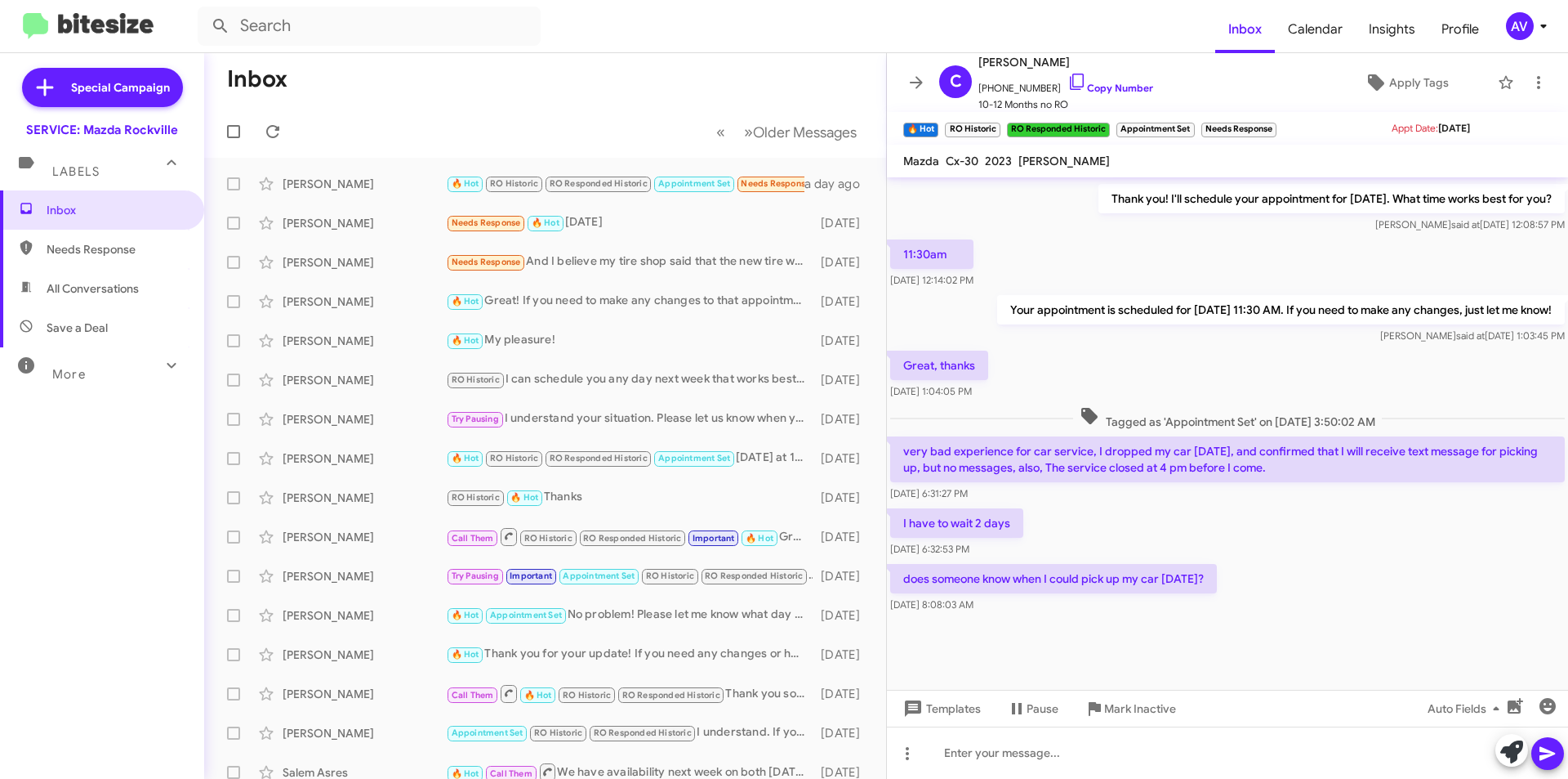
click at [1527, 18] on div "AV" at bounding box center [1520, 26] width 28 height 28
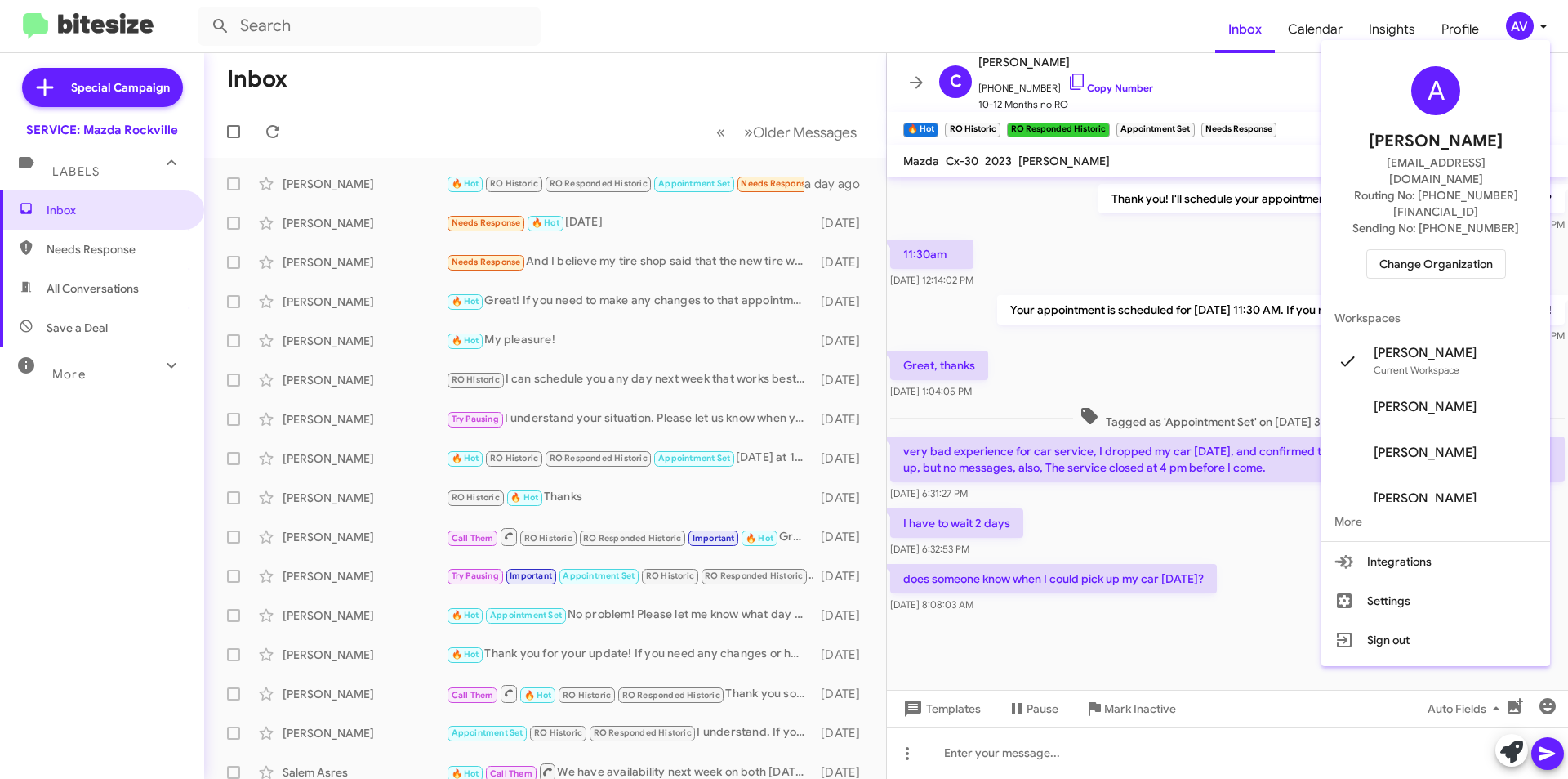
click at [1453, 250] on span "Change Organization" at bounding box center [1436, 264] width 113 height 28
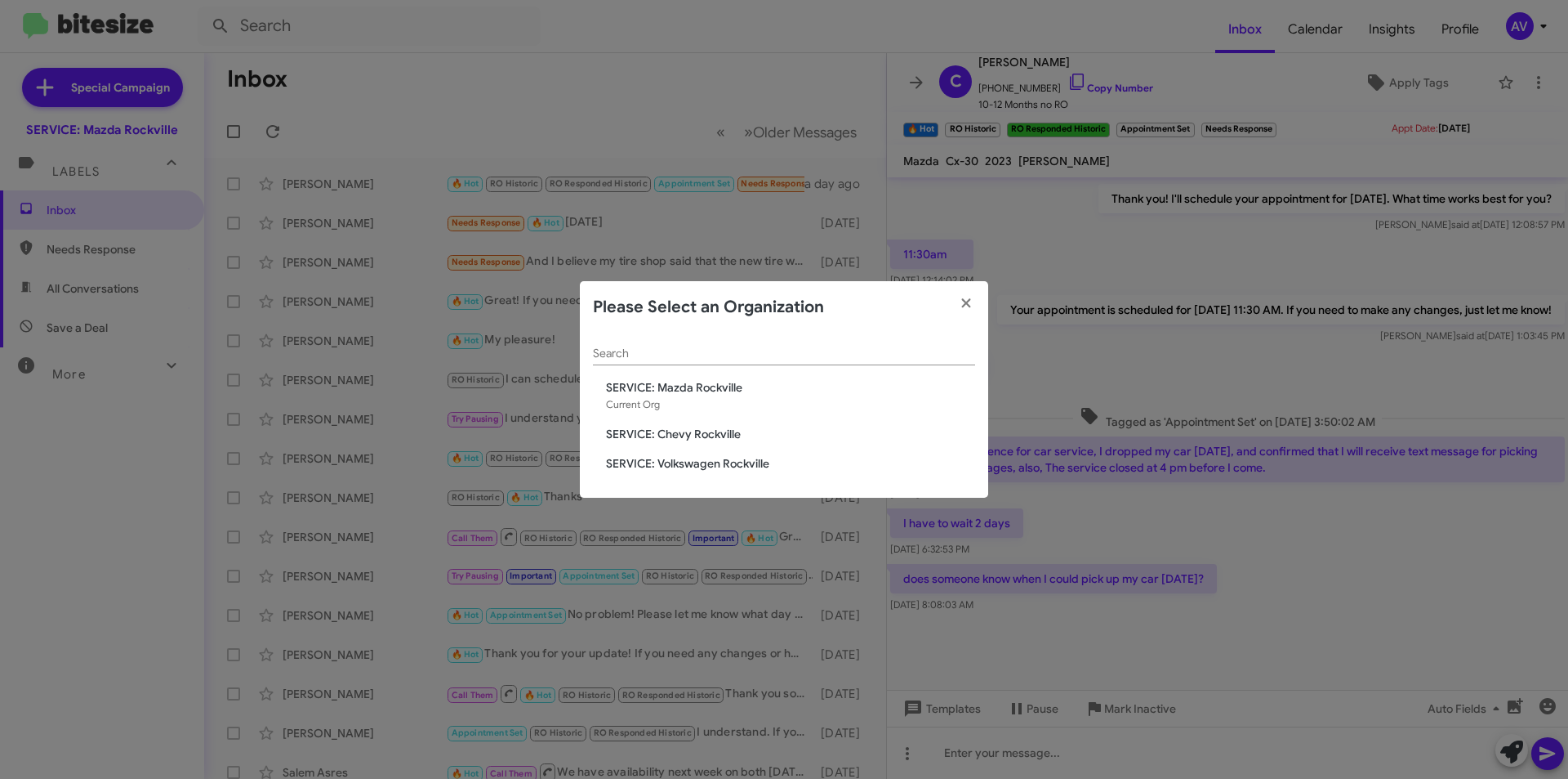
click at [711, 460] on span "SERVICE: Volkswagen Rockville" at bounding box center [790, 463] width 369 height 16
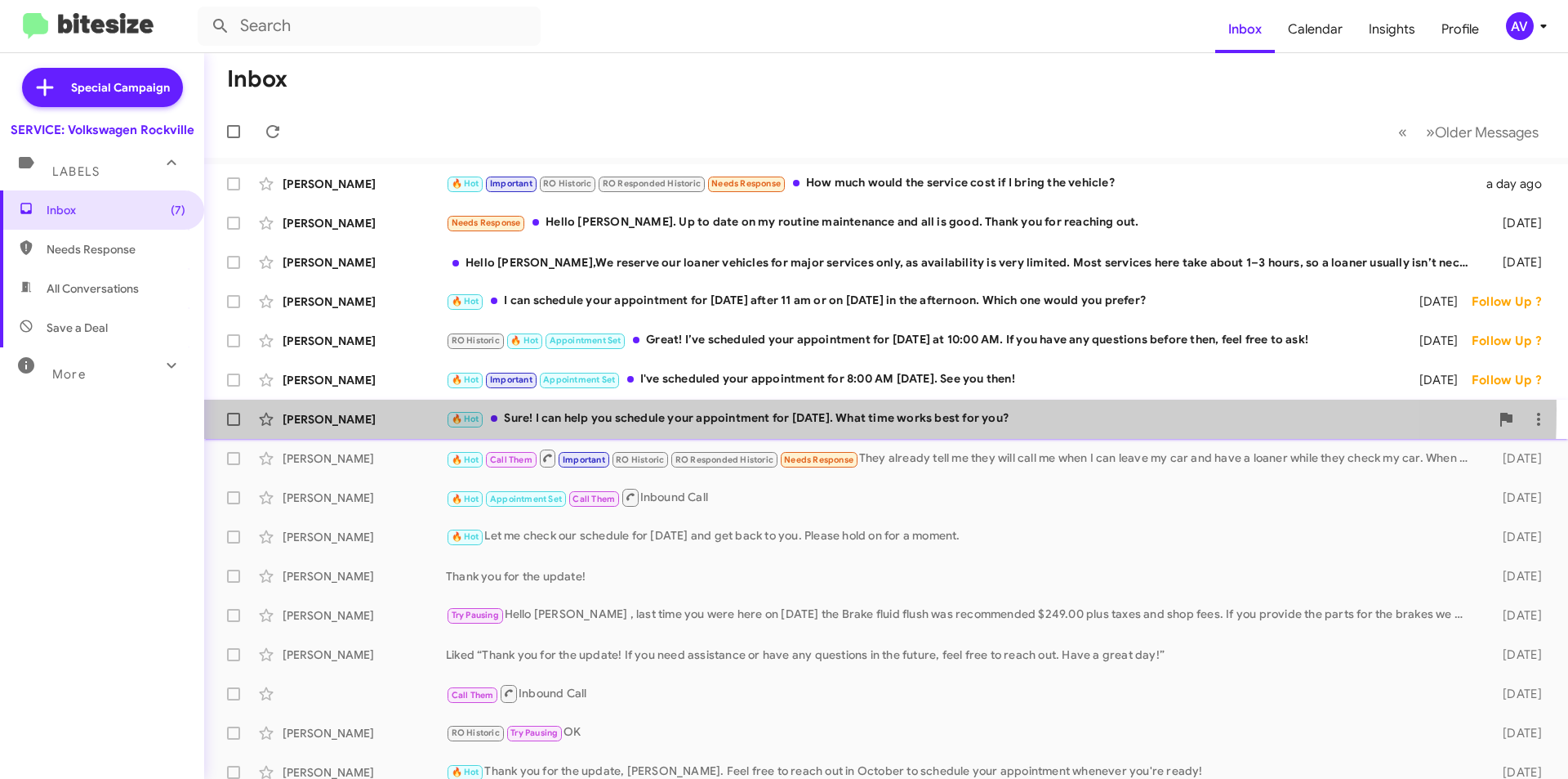
click at [761, 410] on div "🔥 Hot Sure! I can help you schedule your appointment for Monday. What time work…" at bounding box center [967, 419] width 1043 height 19
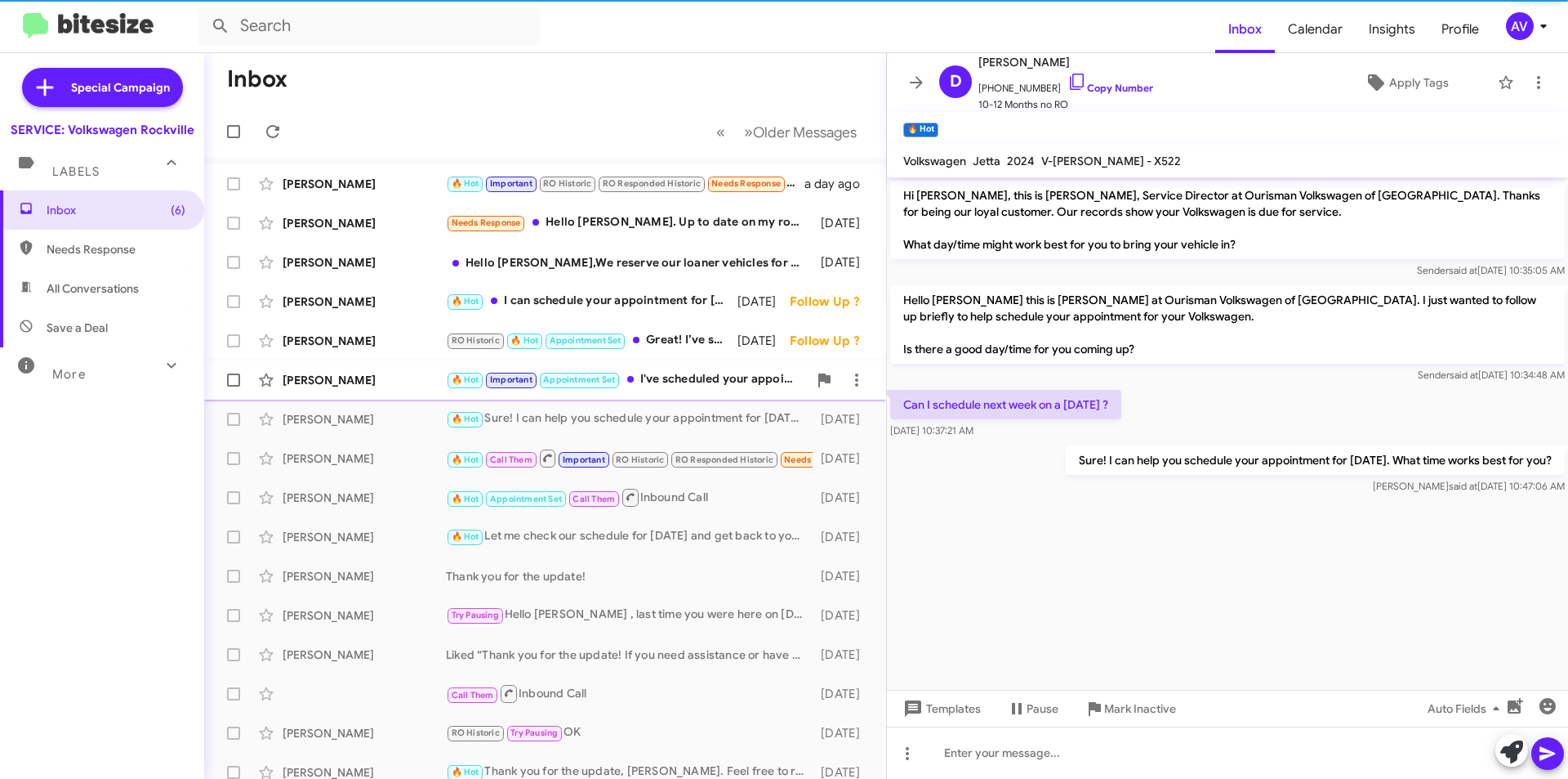
click at [748, 374] on div "🔥 Hot Important Appointment Set I've scheduled your appointment for 8:00 AM nex…" at bounding box center [627, 379] width 362 height 19
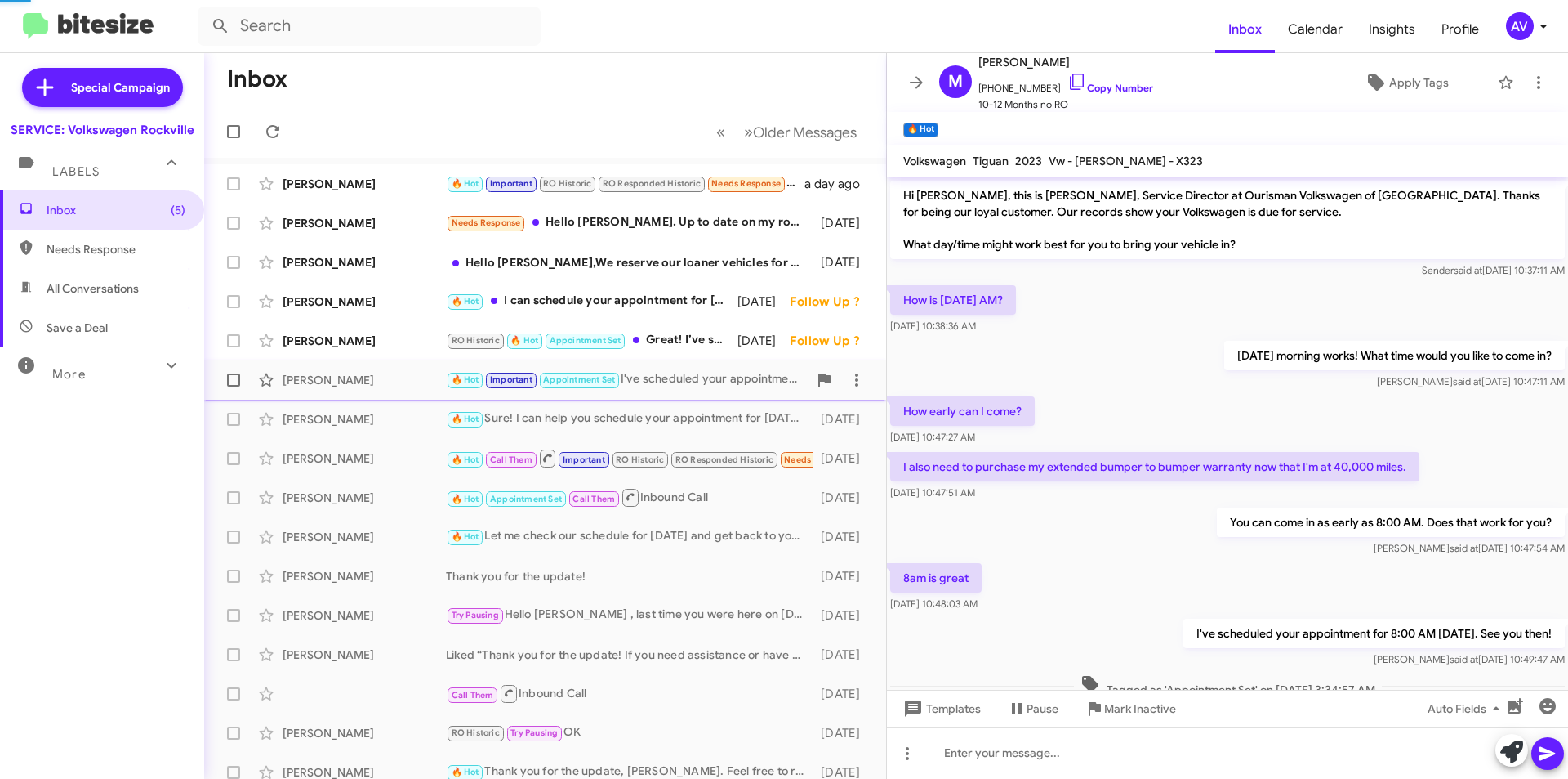
scroll to position [49, 0]
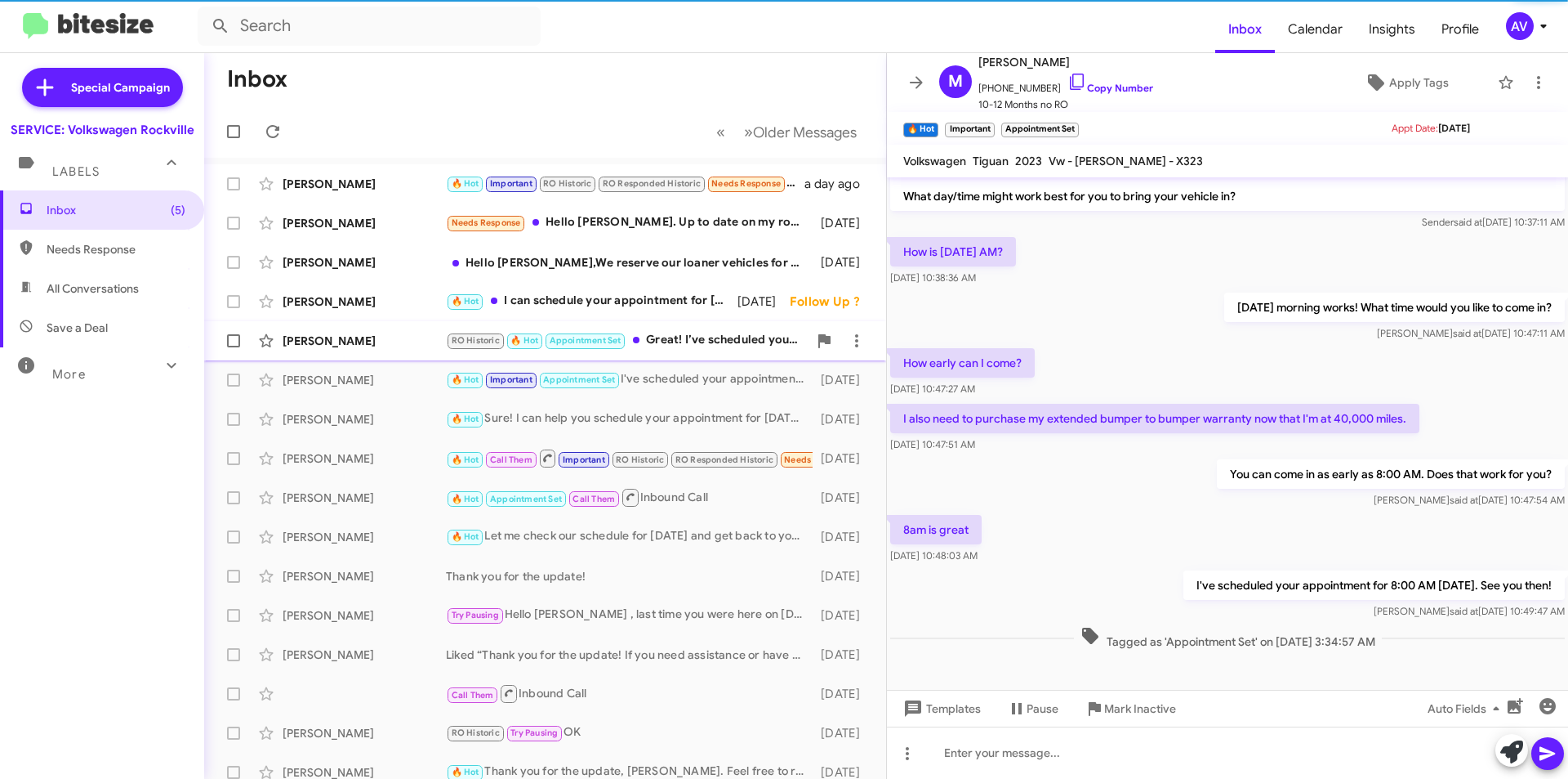
click at [730, 346] on div "RO Historic 🔥 Hot Appointment Set Great! I’ve scheduled your appointment for Sa…" at bounding box center [627, 340] width 362 height 19
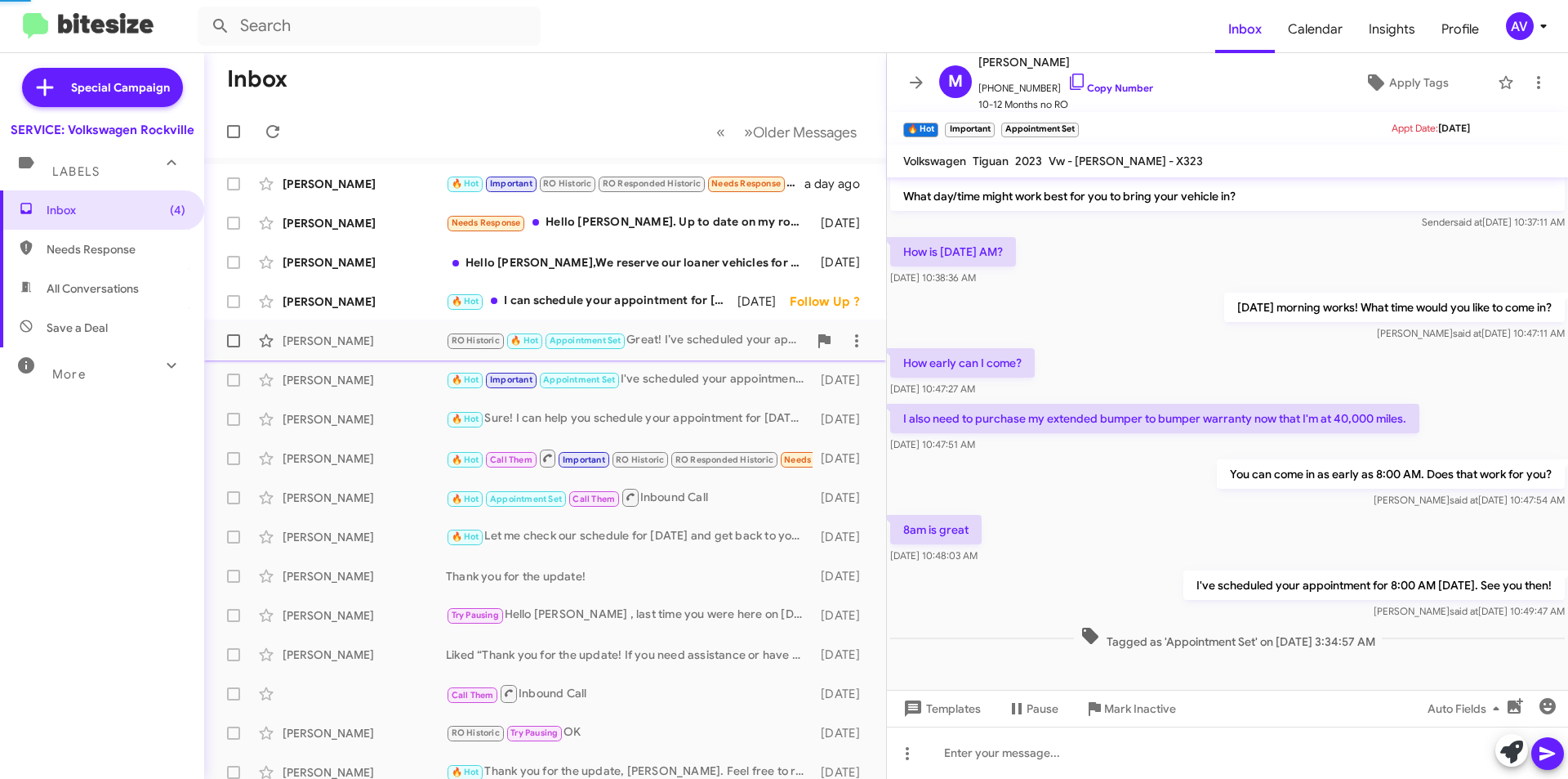
scroll to position [262, 0]
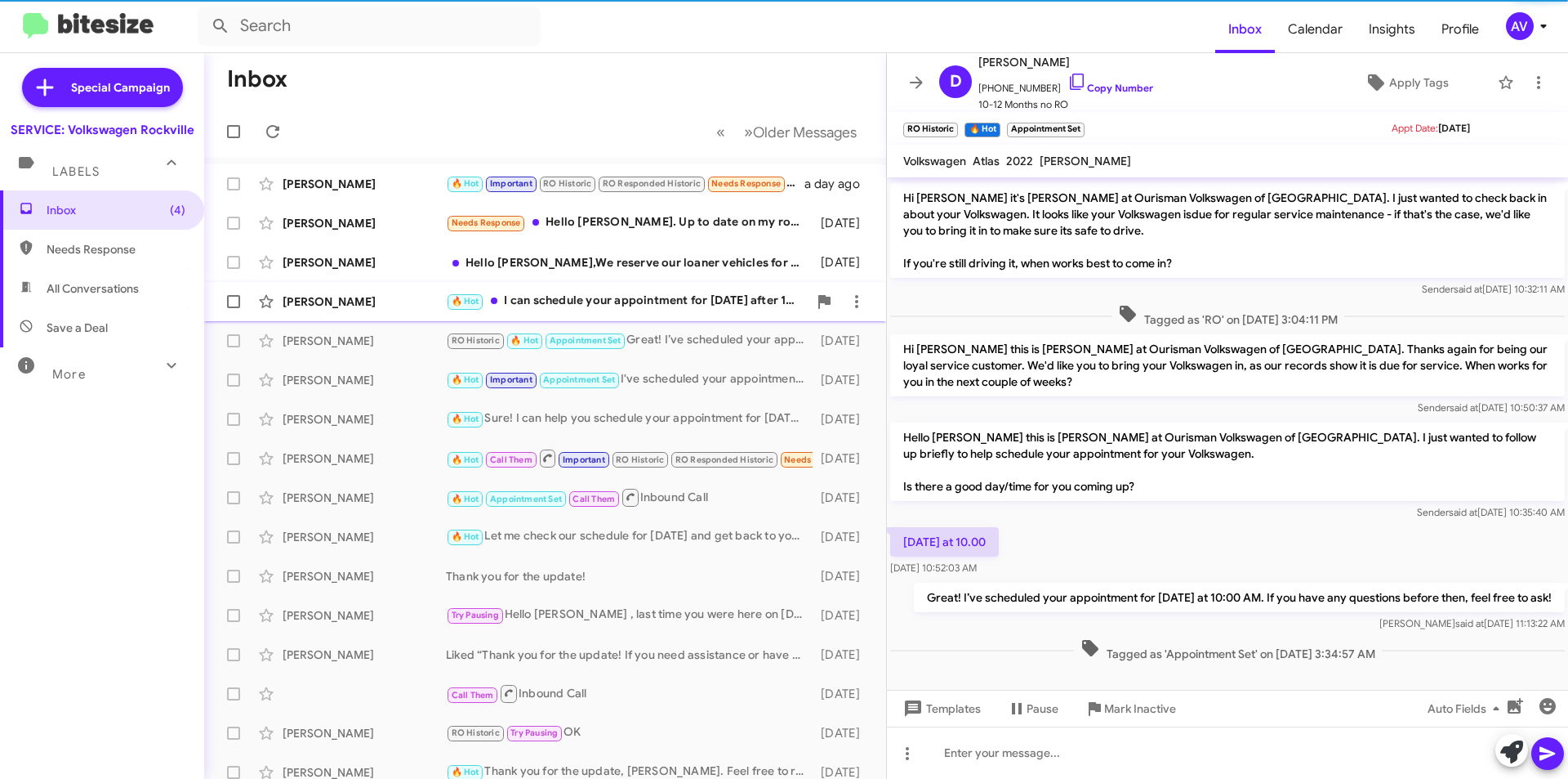
click at [719, 291] on div "Victoria Flaherty 🔥 Hot I can schedule your appointment for this Friday after 1…" at bounding box center [545, 302] width 656 height 33
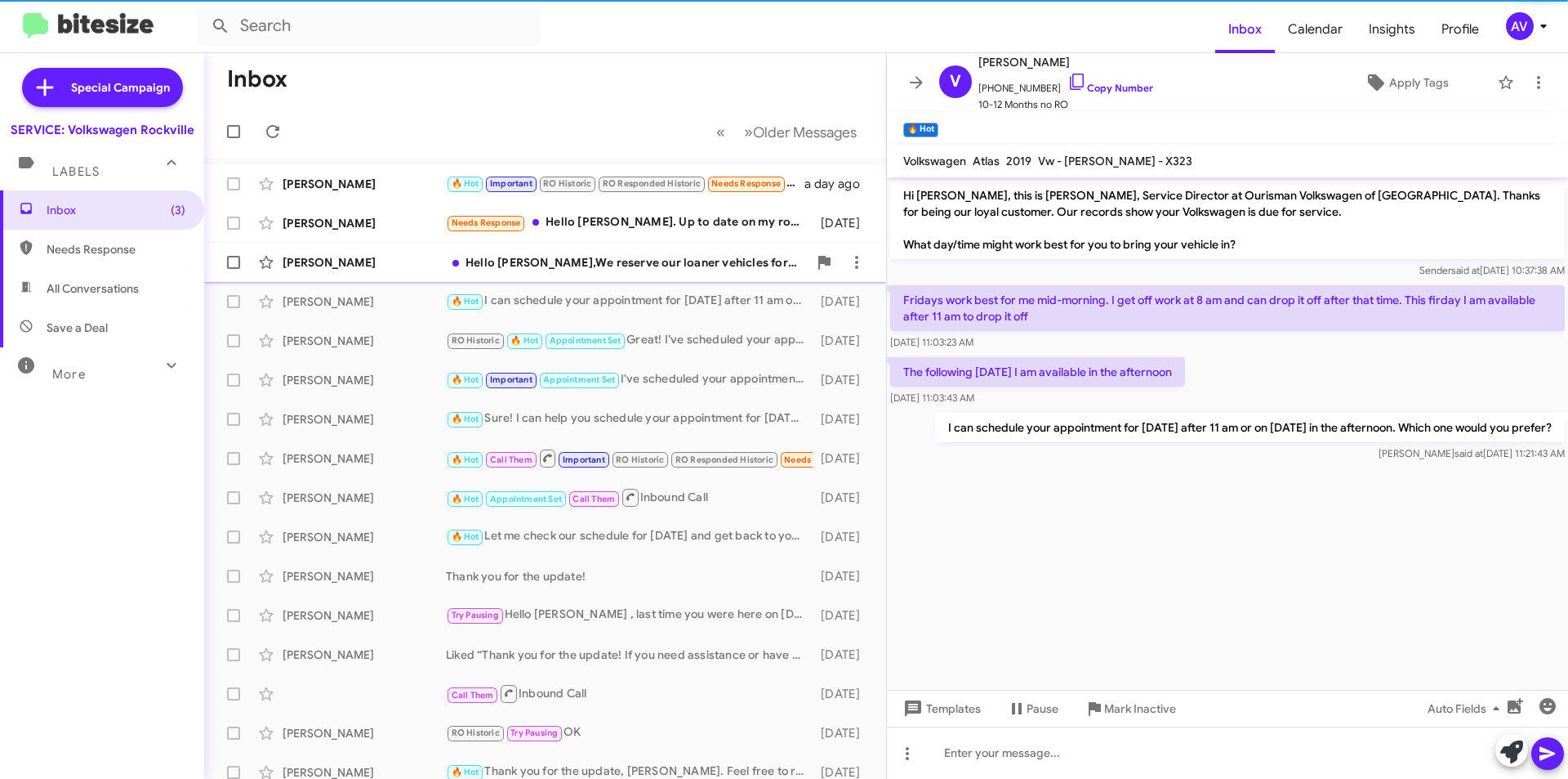
click at [689, 262] on div "Hello Ami,We reserve our loaner vehicles for major services only, as availabili…" at bounding box center [627, 262] width 362 height 16
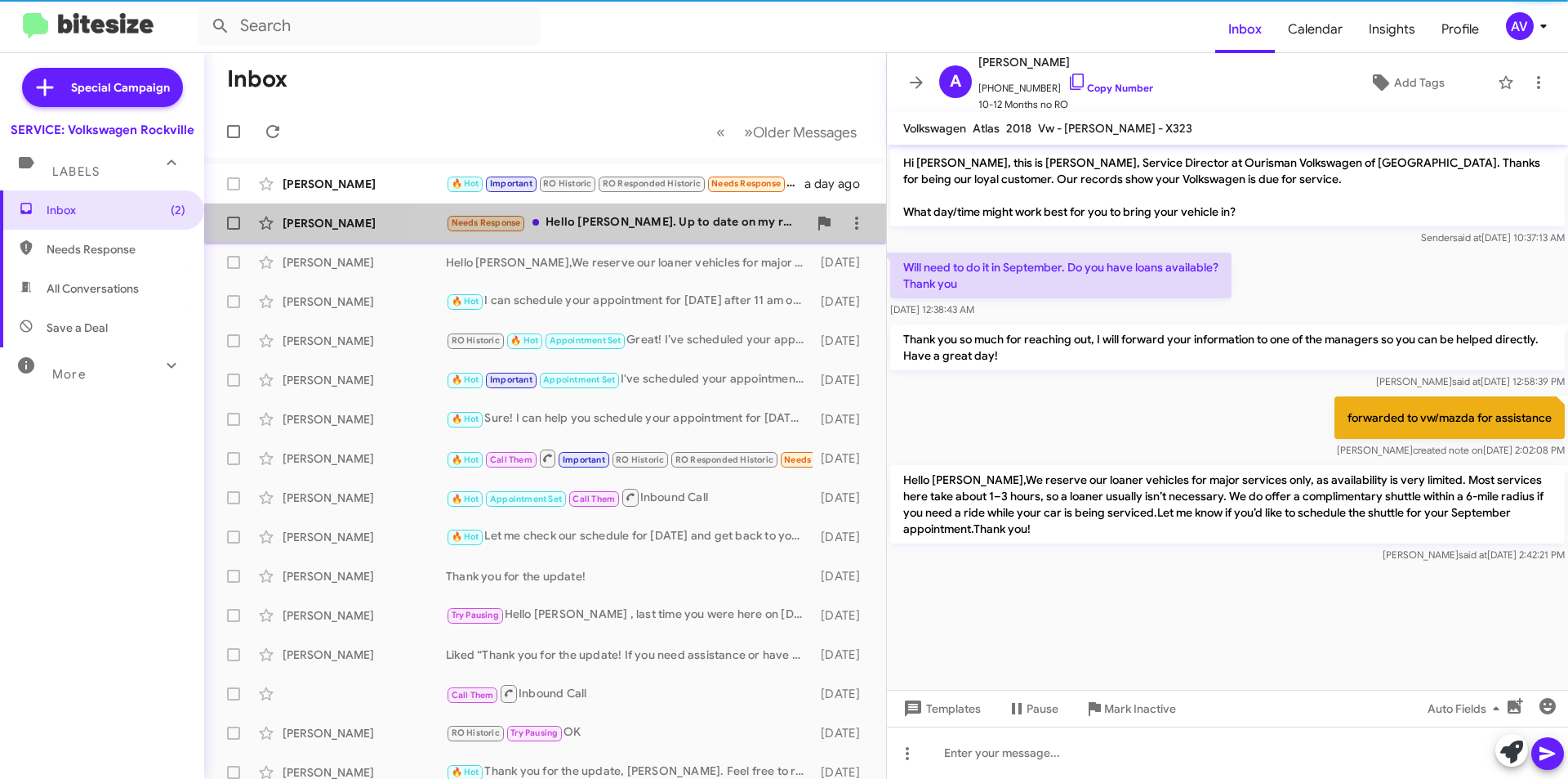
click at [700, 226] on div "Needs Response Hello Keith. Up to date on my routine maintenance and all is goo…" at bounding box center [627, 222] width 362 height 19
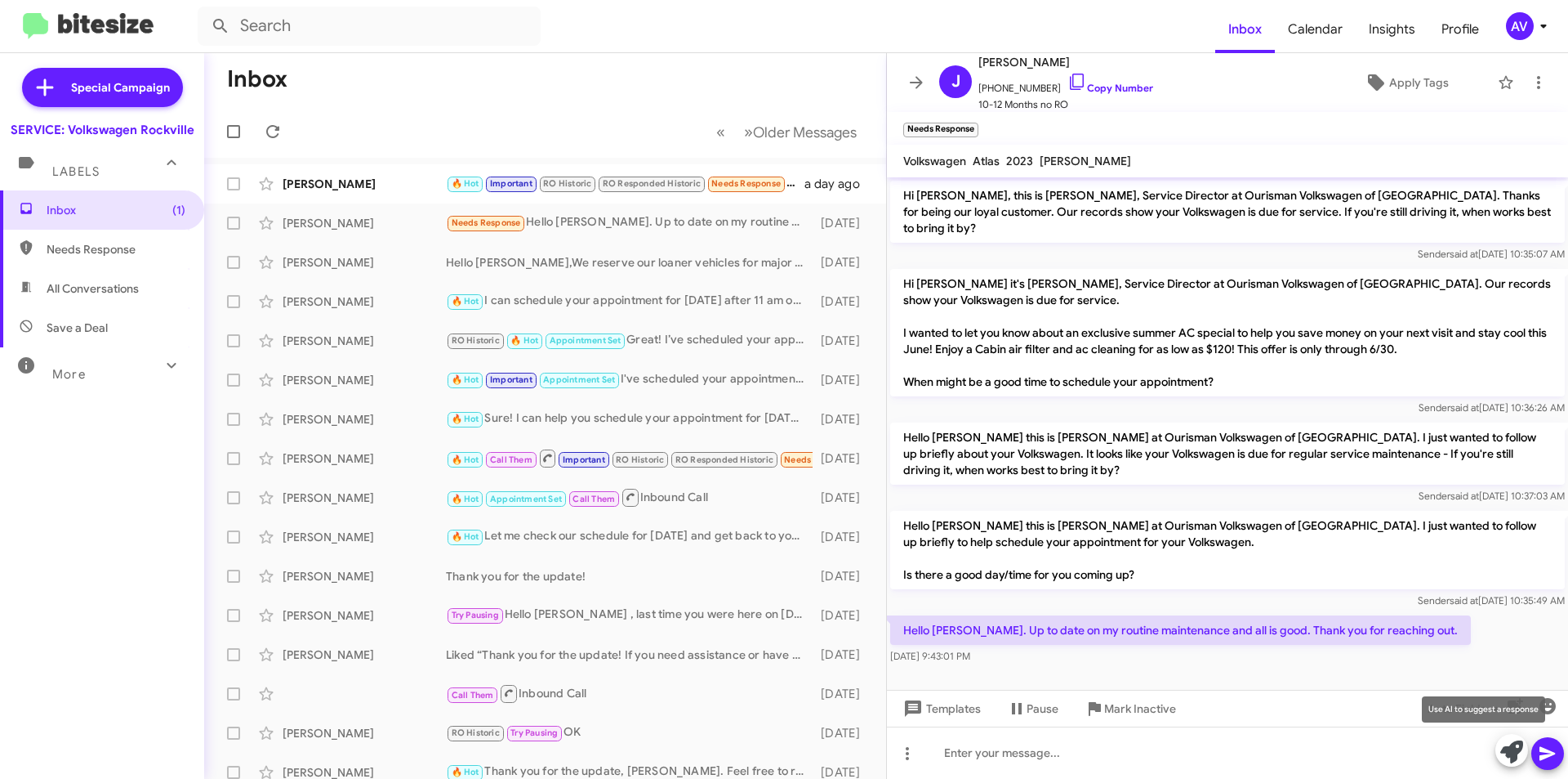
click at [1507, 748] on icon at bounding box center [1512, 752] width 23 height 23
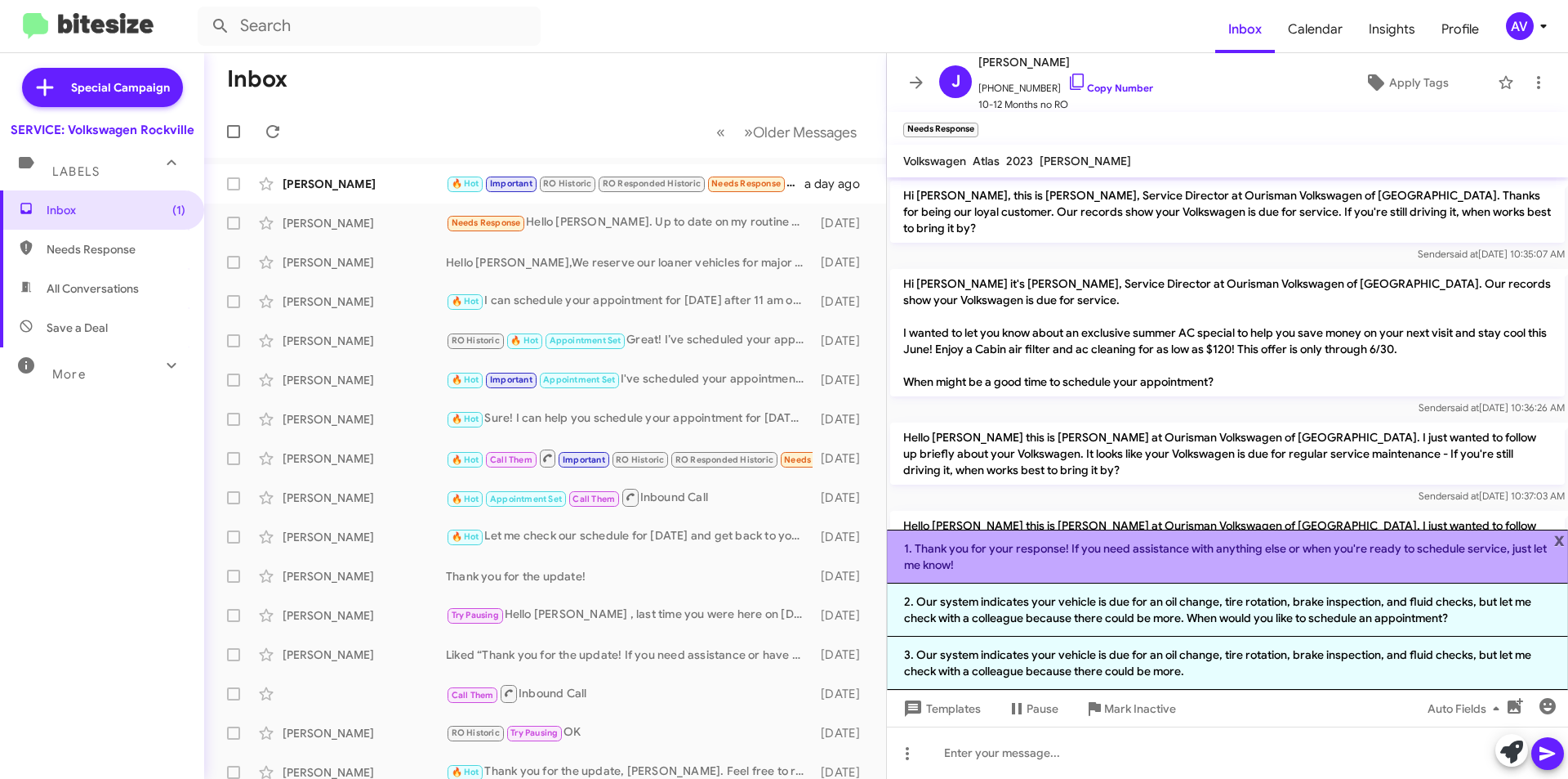
click at [1007, 563] on li "1. Thank you for your response! If you need assistance with anything else or wh…" at bounding box center [1228, 557] width 681 height 54
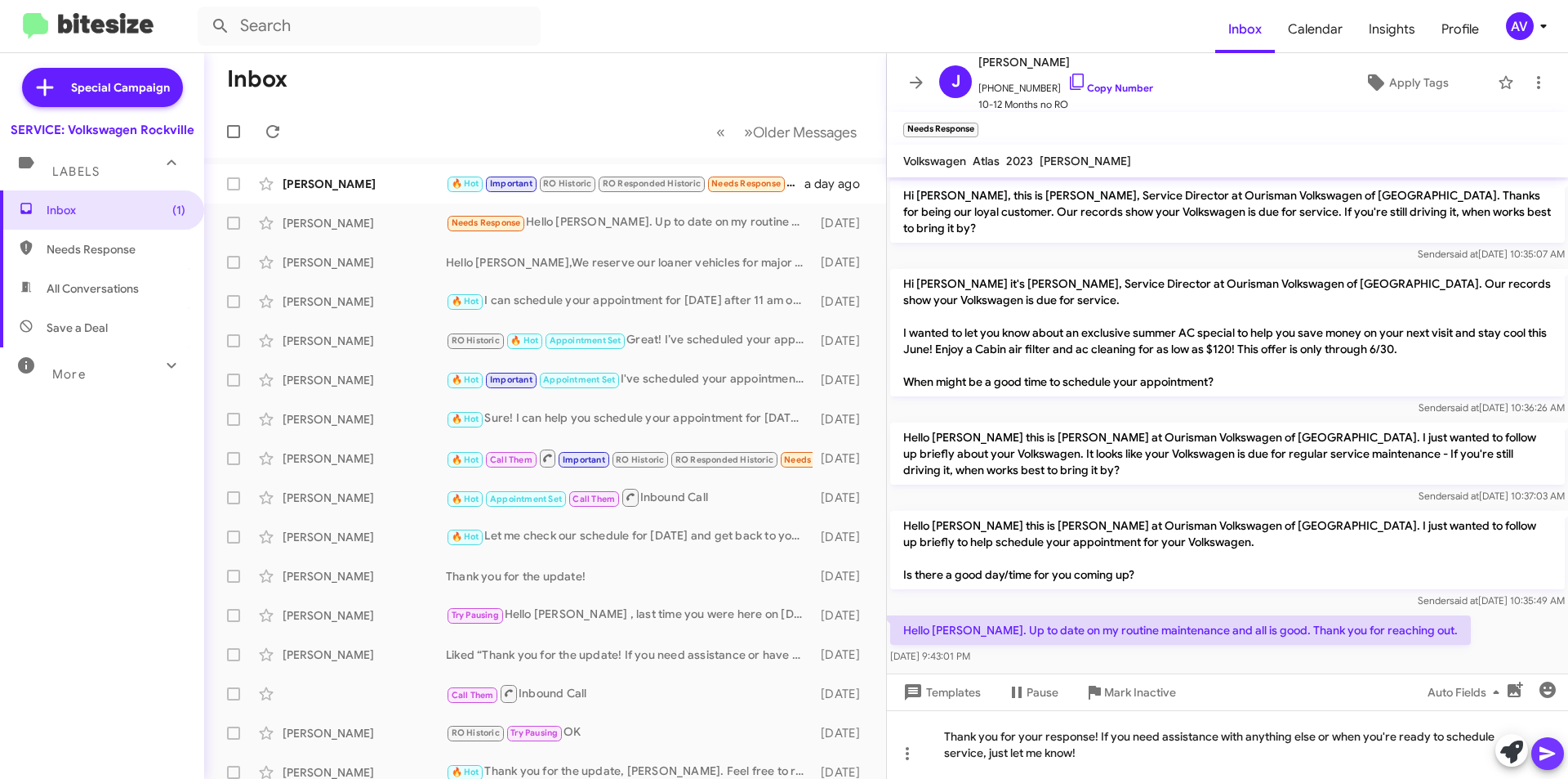
click at [1552, 743] on span at bounding box center [1547, 753] width 20 height 33
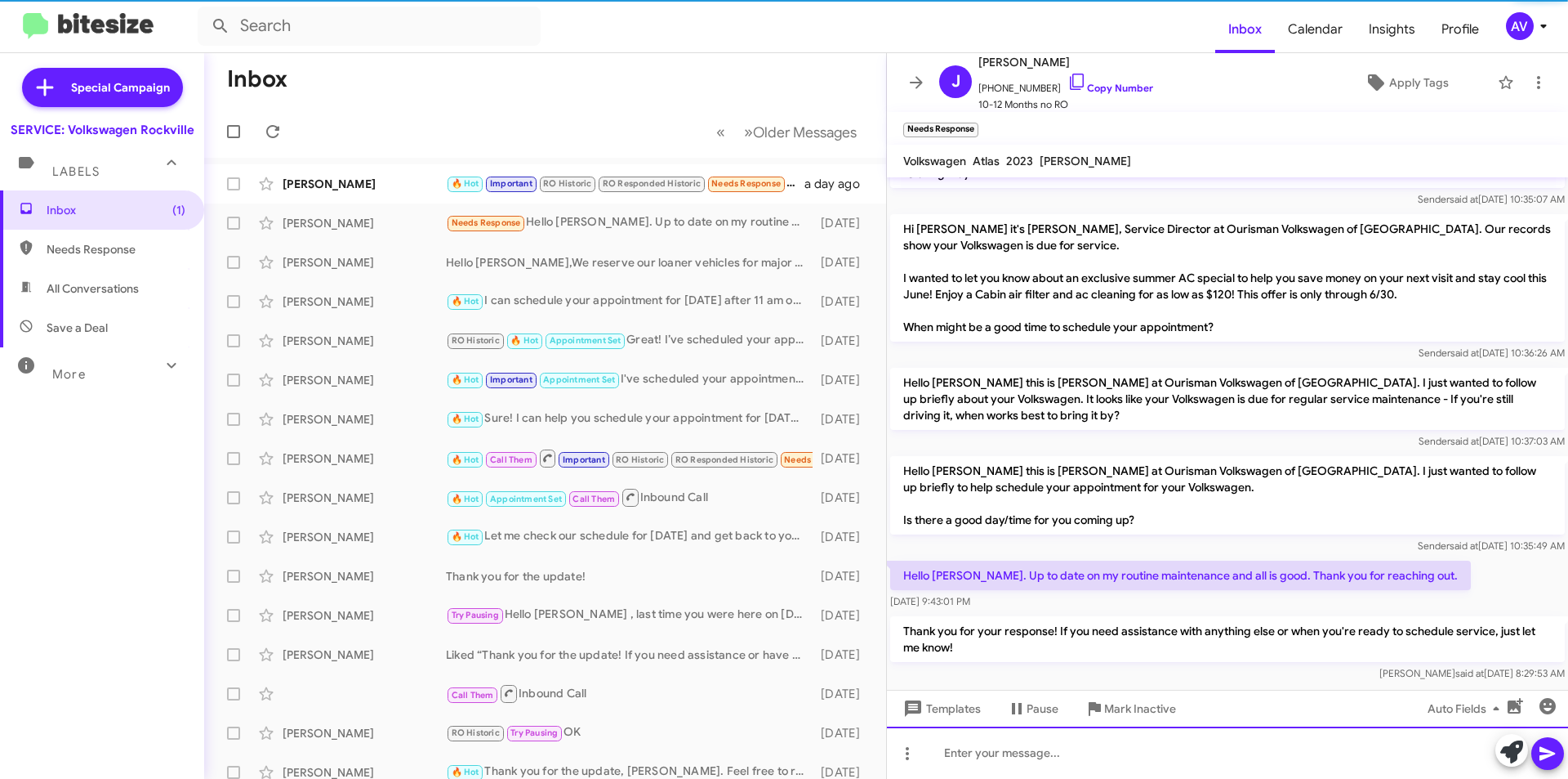
scroll to position [58, 0]
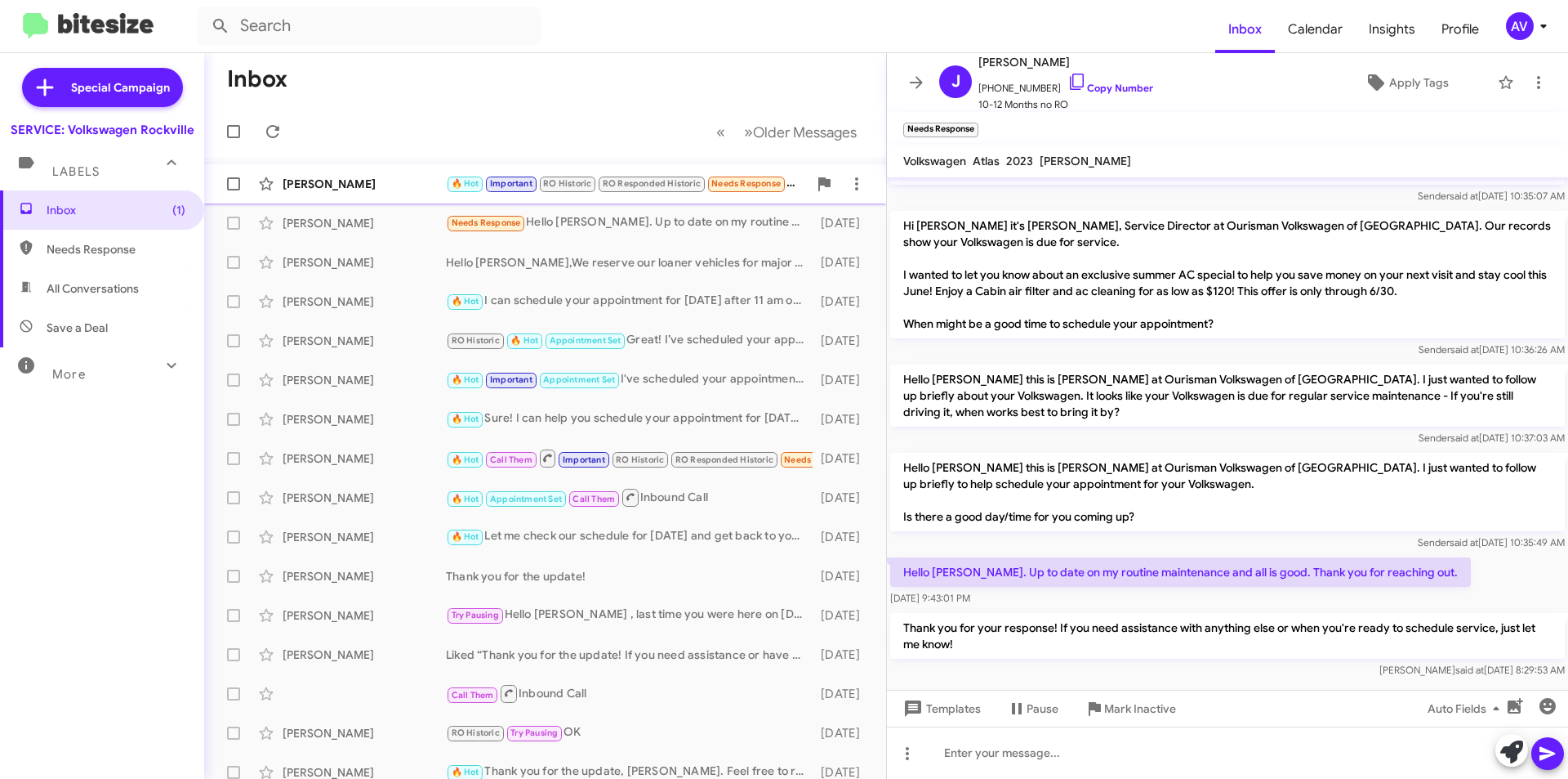
click at [427, 181] on div "Kevin Roy" at bounding box center [364, 184] width 164 height 16
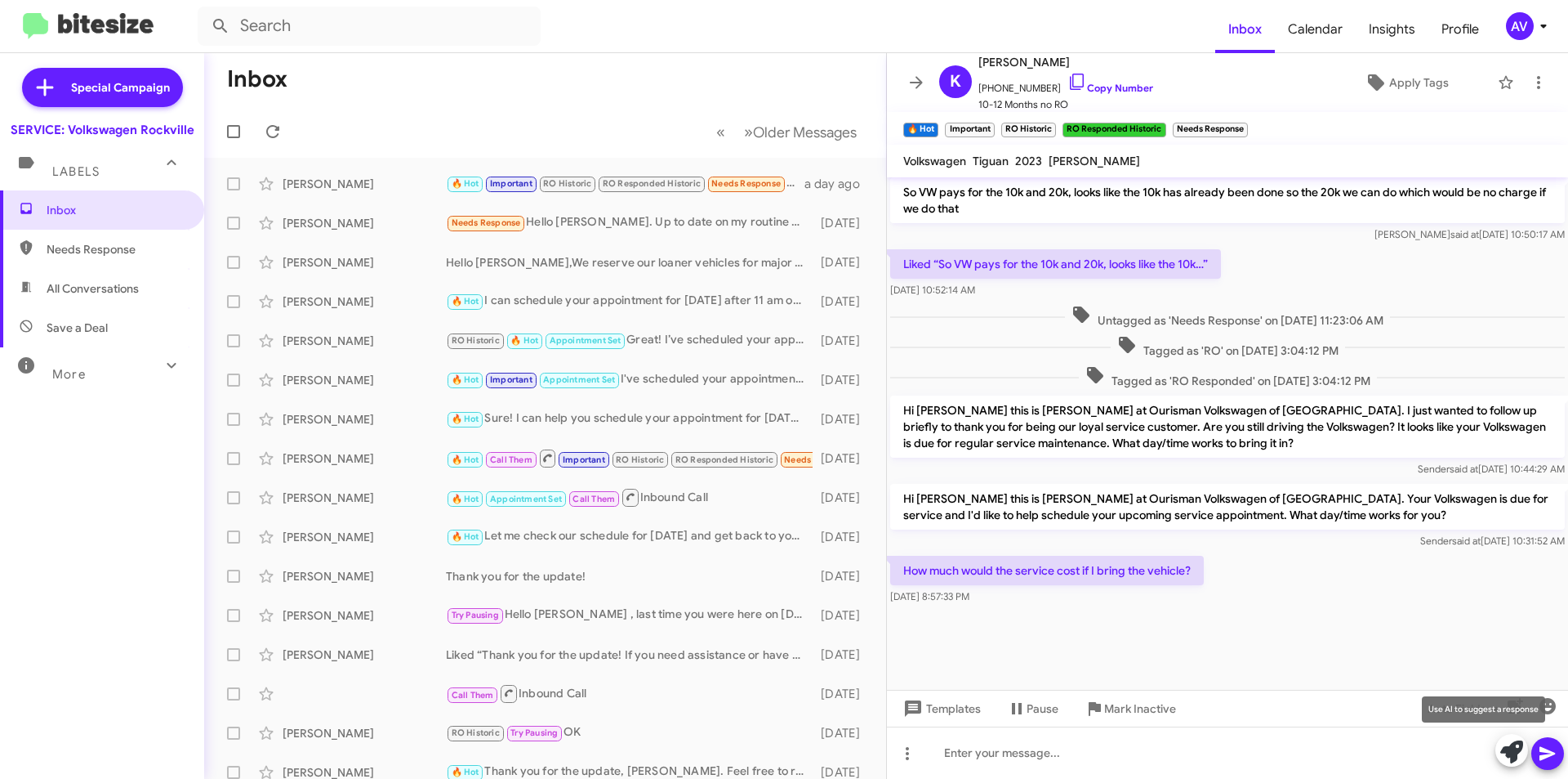
click at [1510, 757] on icon at bounding box center [1512, 752] width 23 height 23
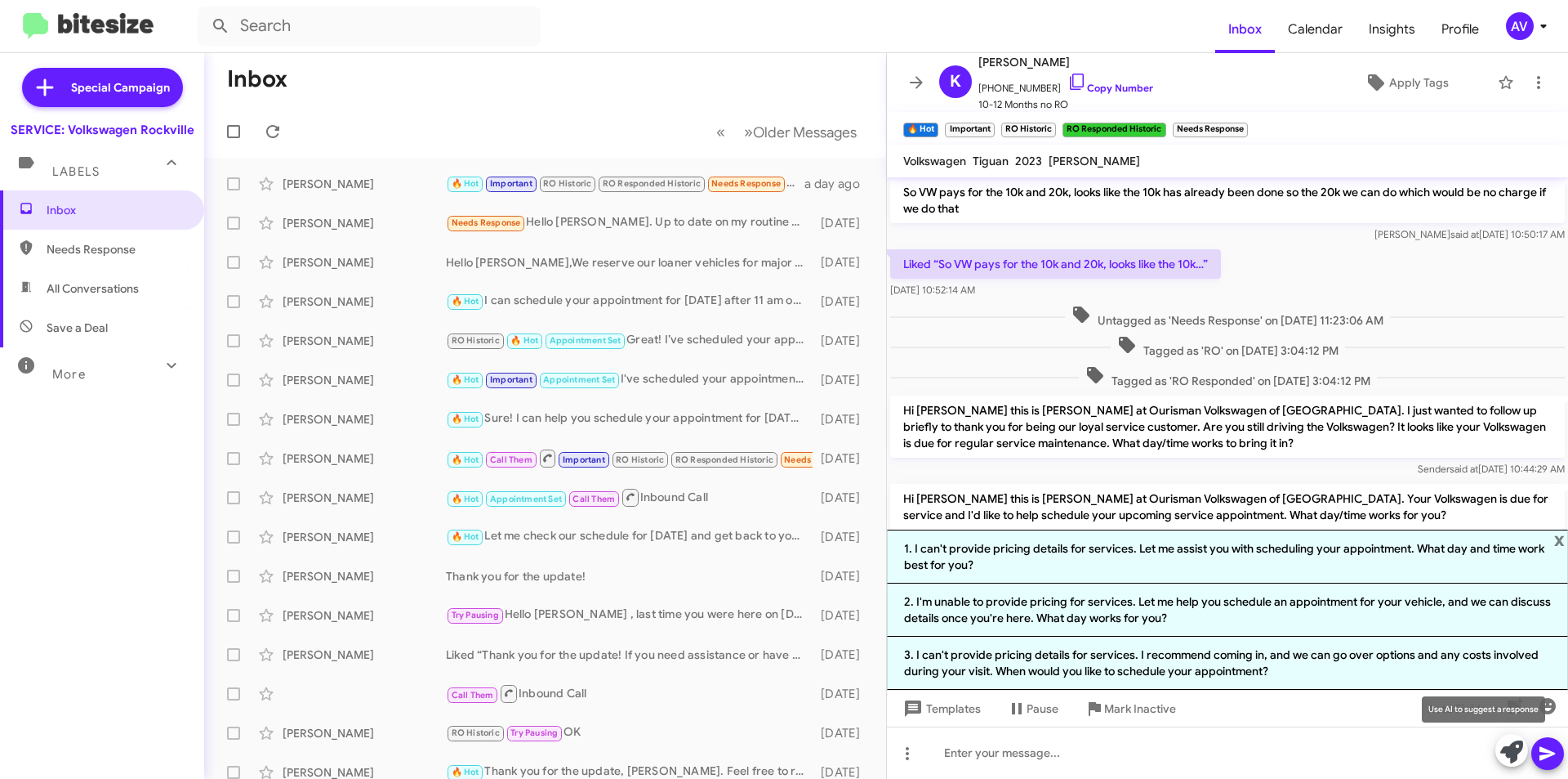
click at [1509, 746] on icon at bounding box center [1512, 752] width 23 height 23
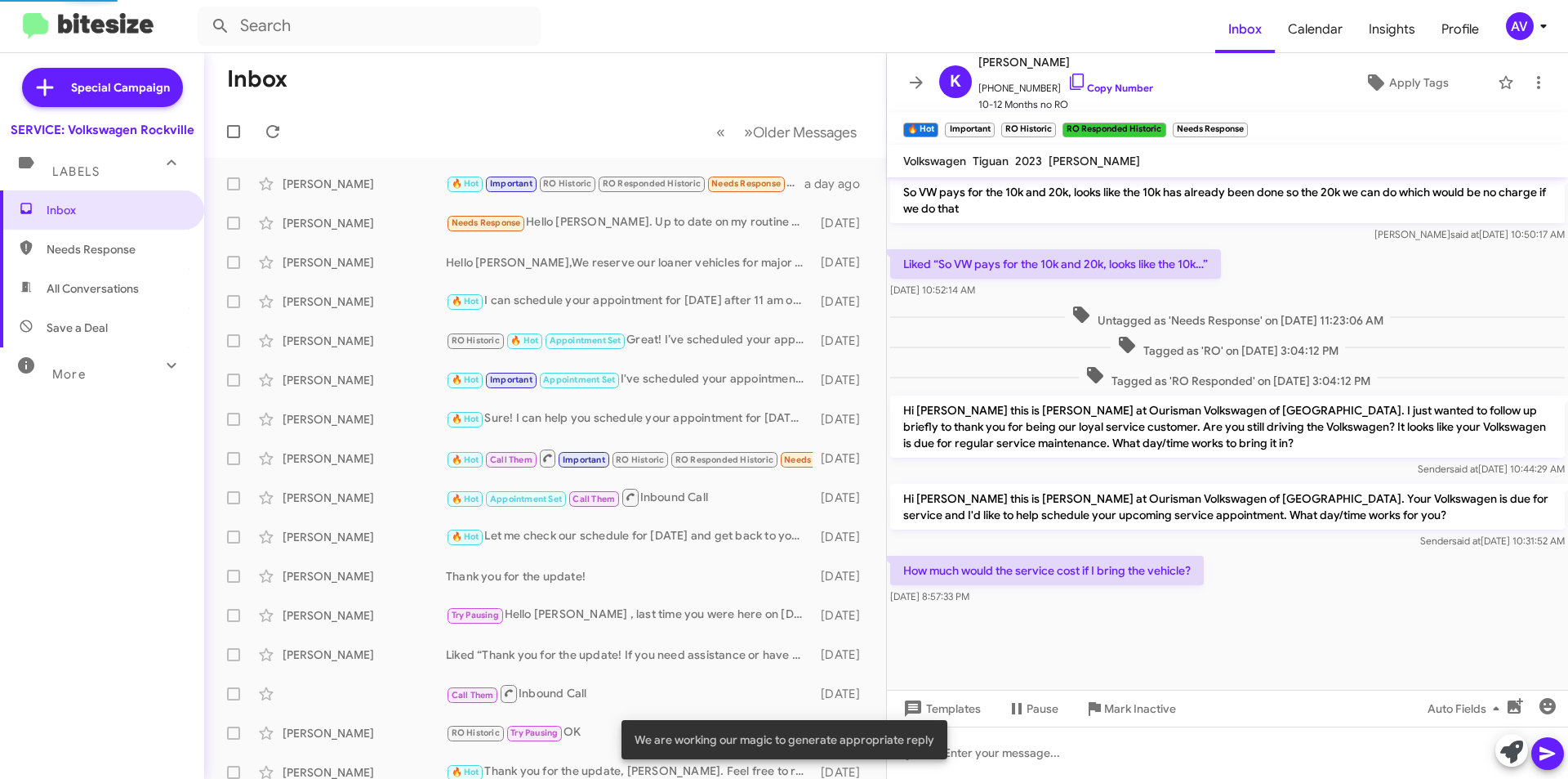
click at [1506, 746] on icon at bounding box center [1512, 752] width 23 height 23
